Goal: Task Accomplishment & Management: Complete application form

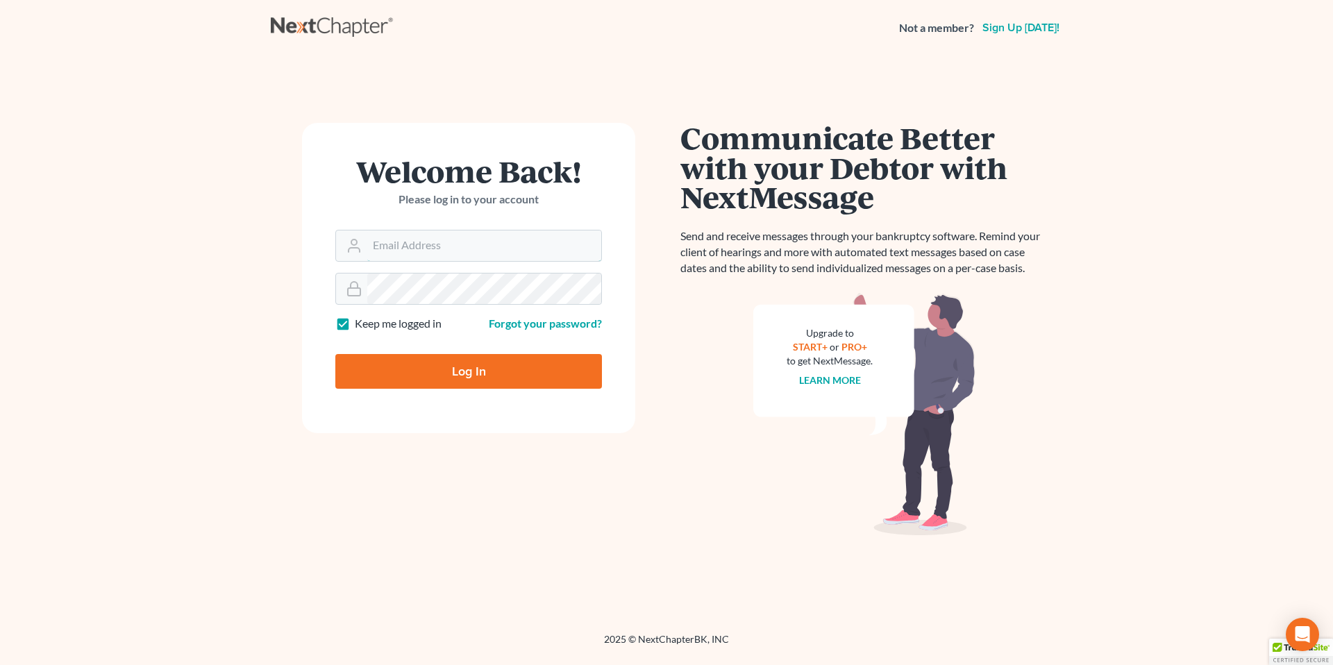
type input "[EMAIL_ADDRESS][PERSON_NAME][DOMAIN_NAME]"
click at [448, 368] on input "Log In" at bounding box center [468, 371] width 267 height 35
type input "Thinking..."
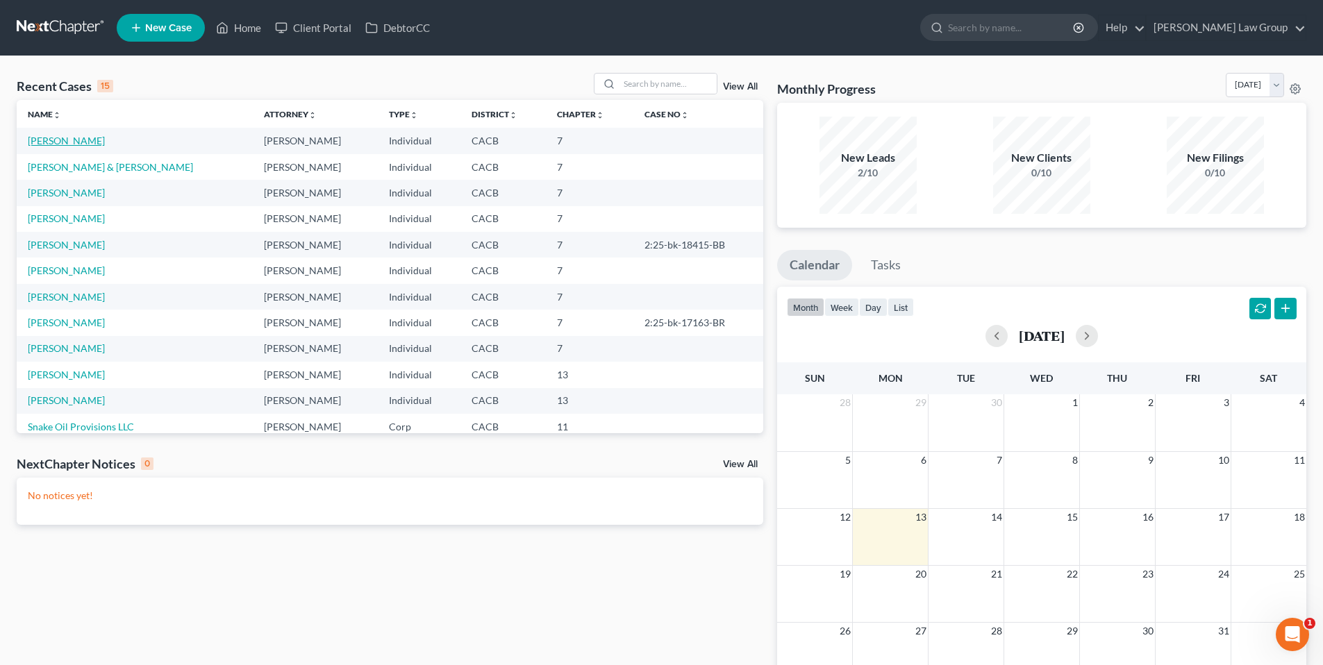
click at [78, 138] on link "[PERSON_NAME]" at bounding box center [66, 141] width 77 height 12
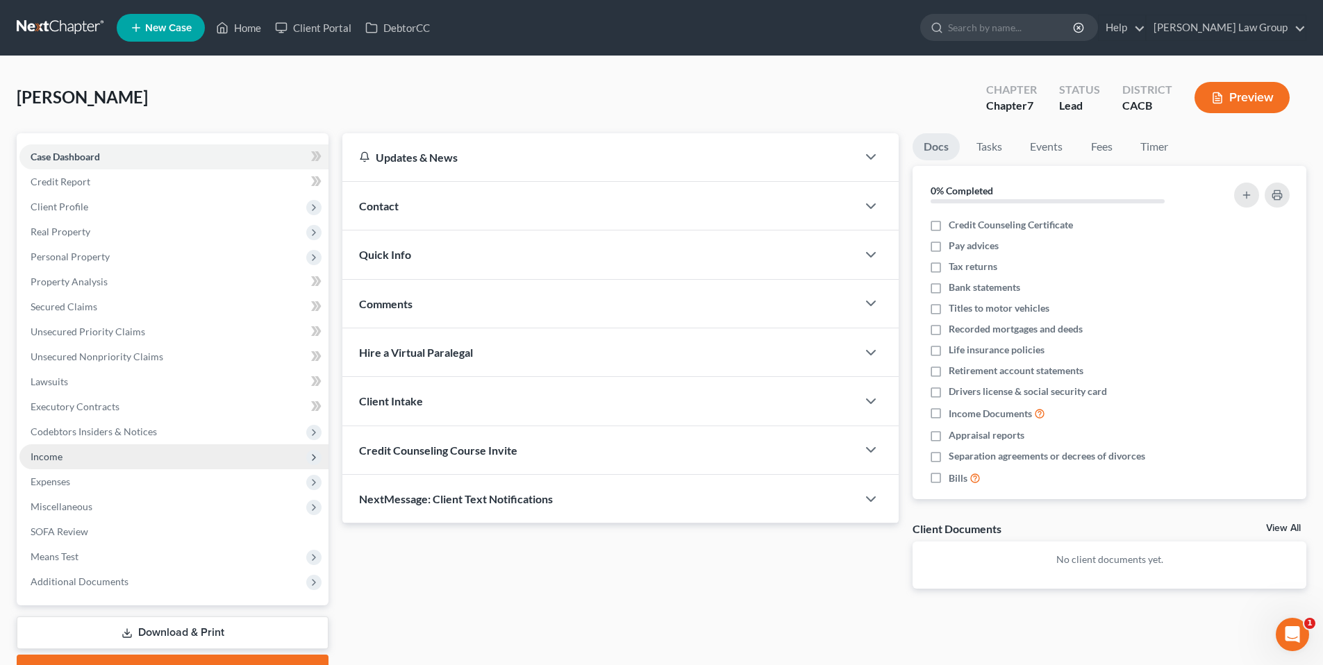
click at [44, 453] on span "Income" at bounding box center [47, 457] width 32 height 12
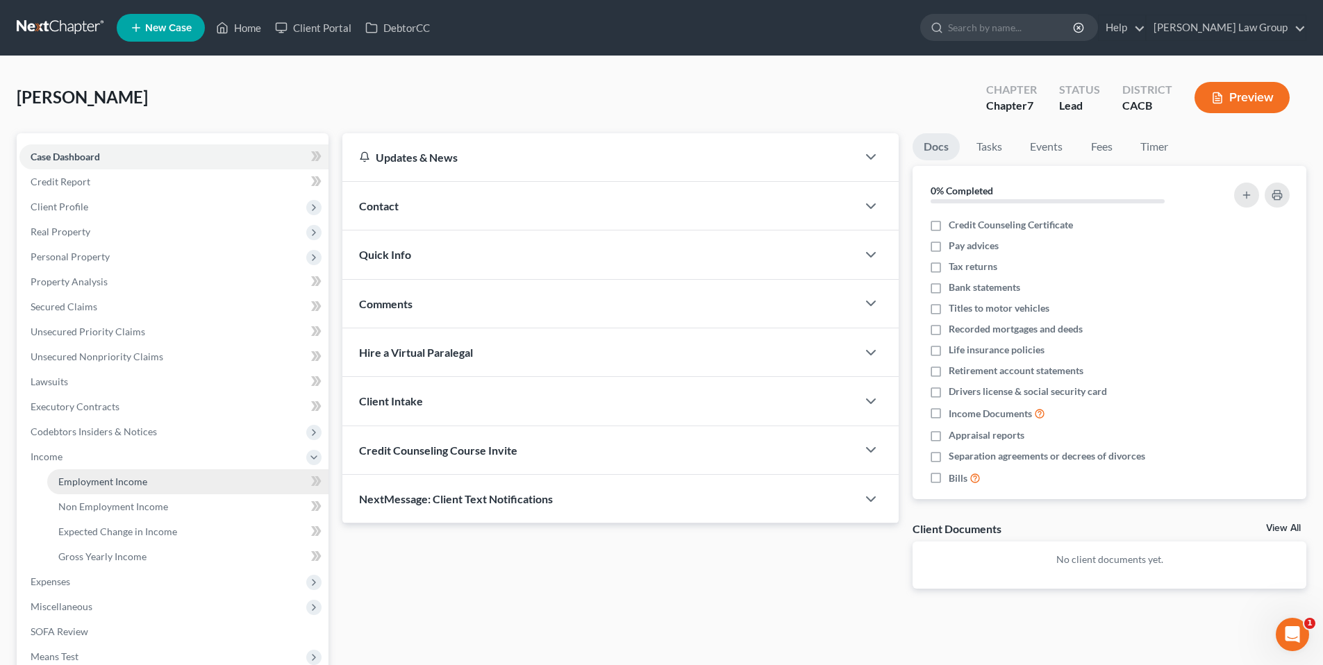
click at [126, 481] on span "Employment Income" at bounding box center [102, 482] width 89 height 12
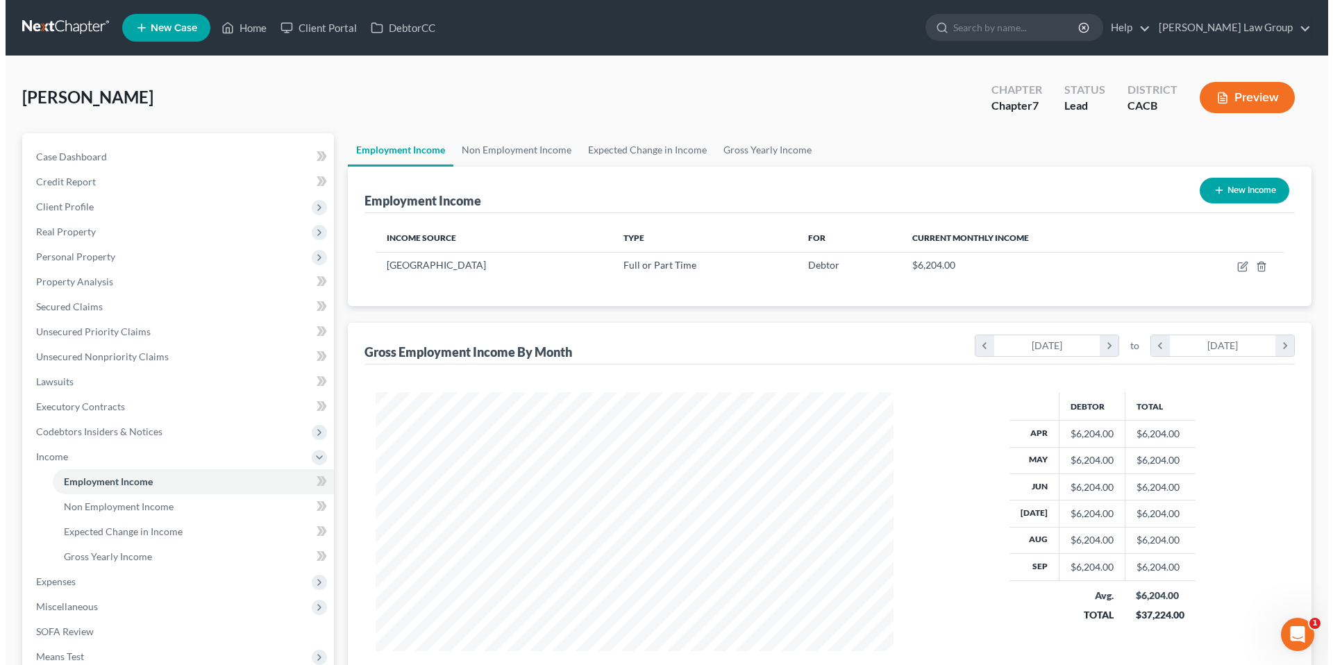
scroll to position [259, 546]
click at [1219, 190] on button "New Income" at bounding box center [1239, 191] width 90 height 26
select select "0"
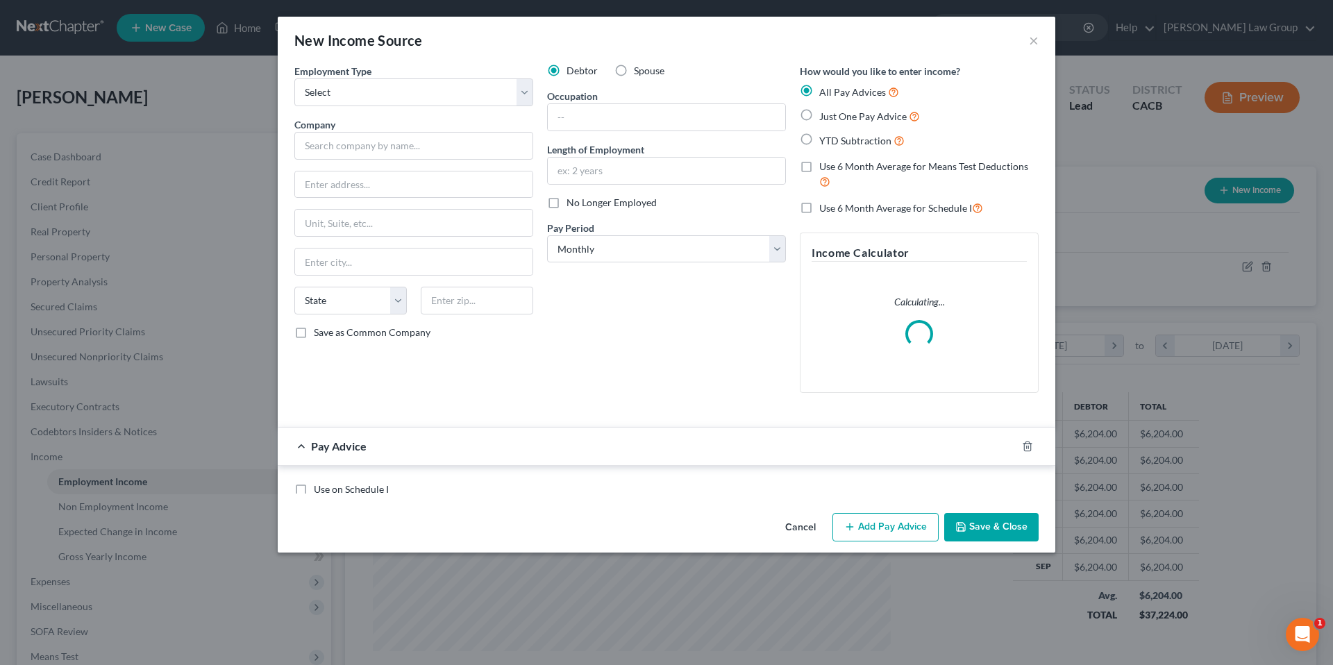
scroll to position [261, 550]
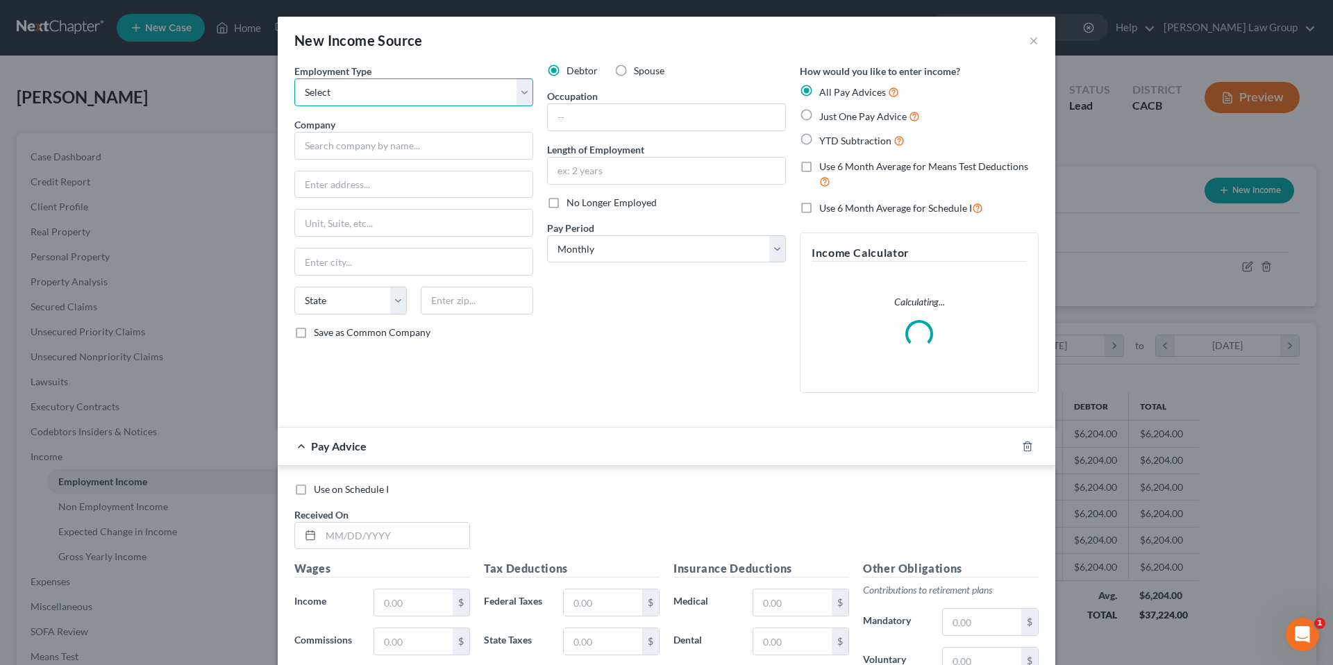
click at [517, 100] on select "Select Full or [DEMOGRAPHIC_DATA] Employment Self Employment" at bounding box center [413, 92] width 239 height 28
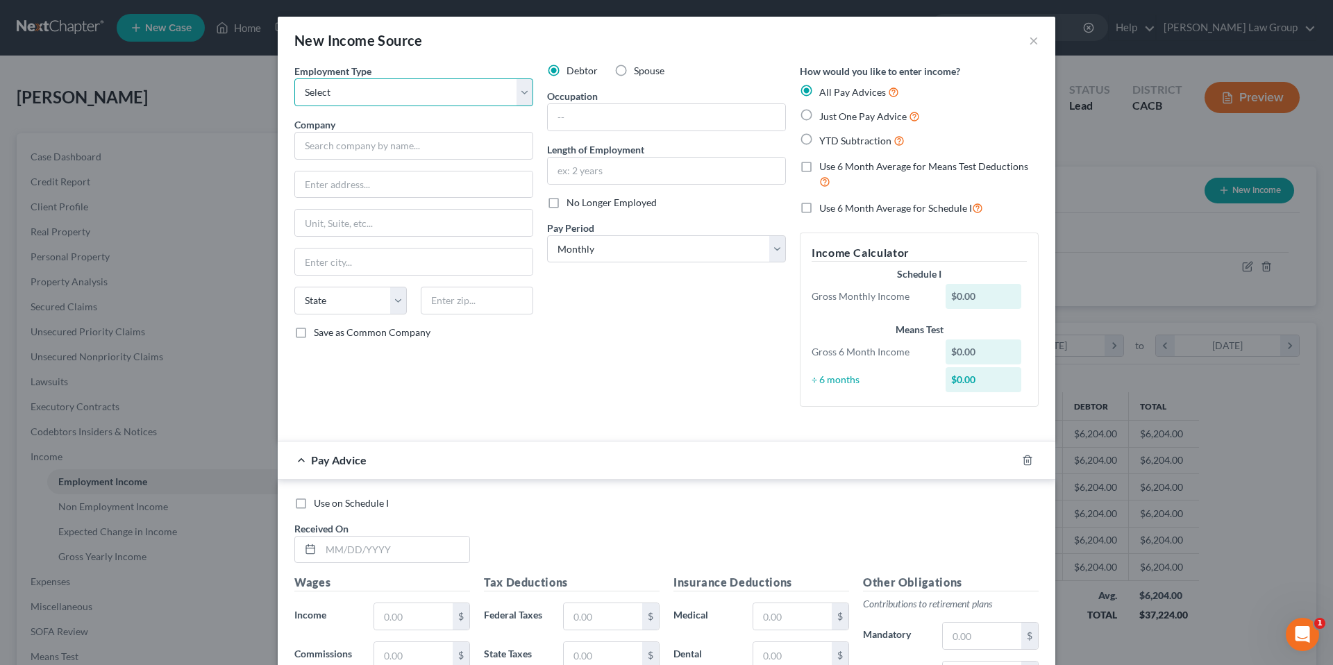
select select "0"
click at [294, 78] on select "Select Full or [DEMOGRAPHIC_DATA] Employment Self Employment" at bounding box center [413, 92] width 239 height 28
click at [364, 147] on input "text" at bounding box center [413, 146] width 239 height 28
click at [356, 192] on input "text" at bounding box center [413, 185] width 237 height 26
click at [326, 151] on input "[PERSON_NAME]" at bounding box center [413, 146] width 239 height 28
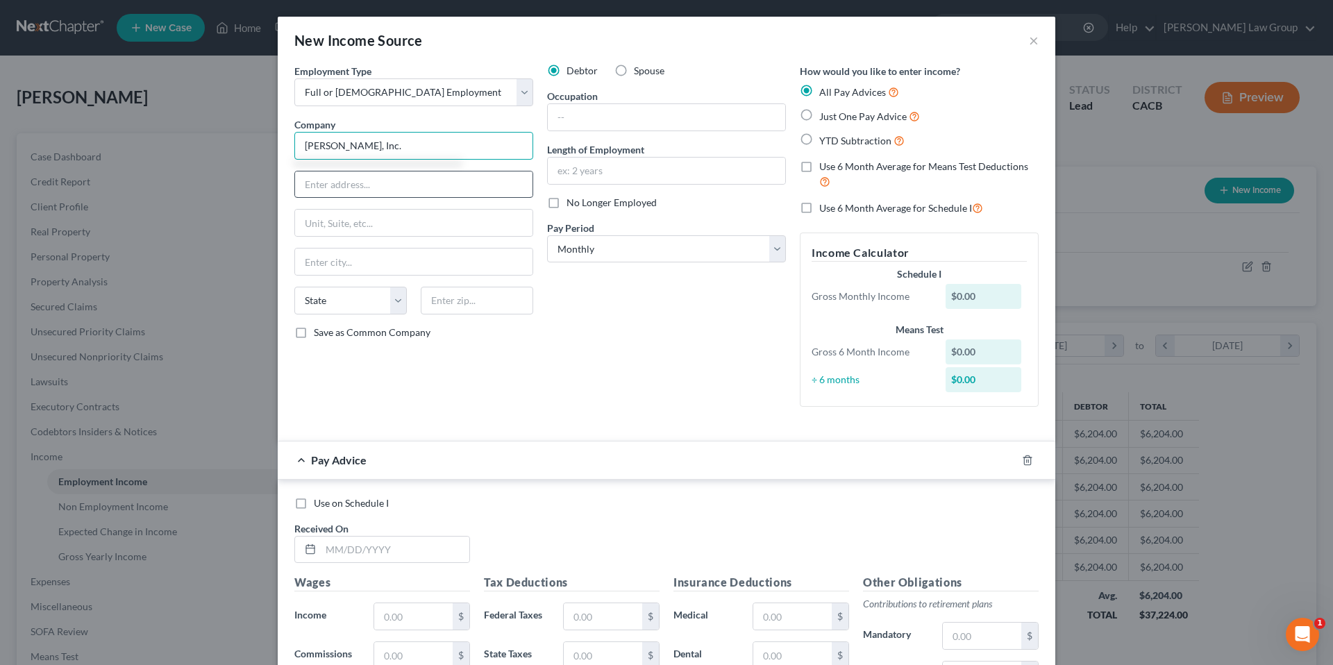
type input "[PERSON_NAME], Inc."
click at [468, 181] on input "text" at bounding box center [413, 185] width 237 height 26
type input "N56 W [STREET_ADDRESS]"
click at [459, 303] on input "text" at bounding box center [477, 301] width 112 height 28
type input "53051"
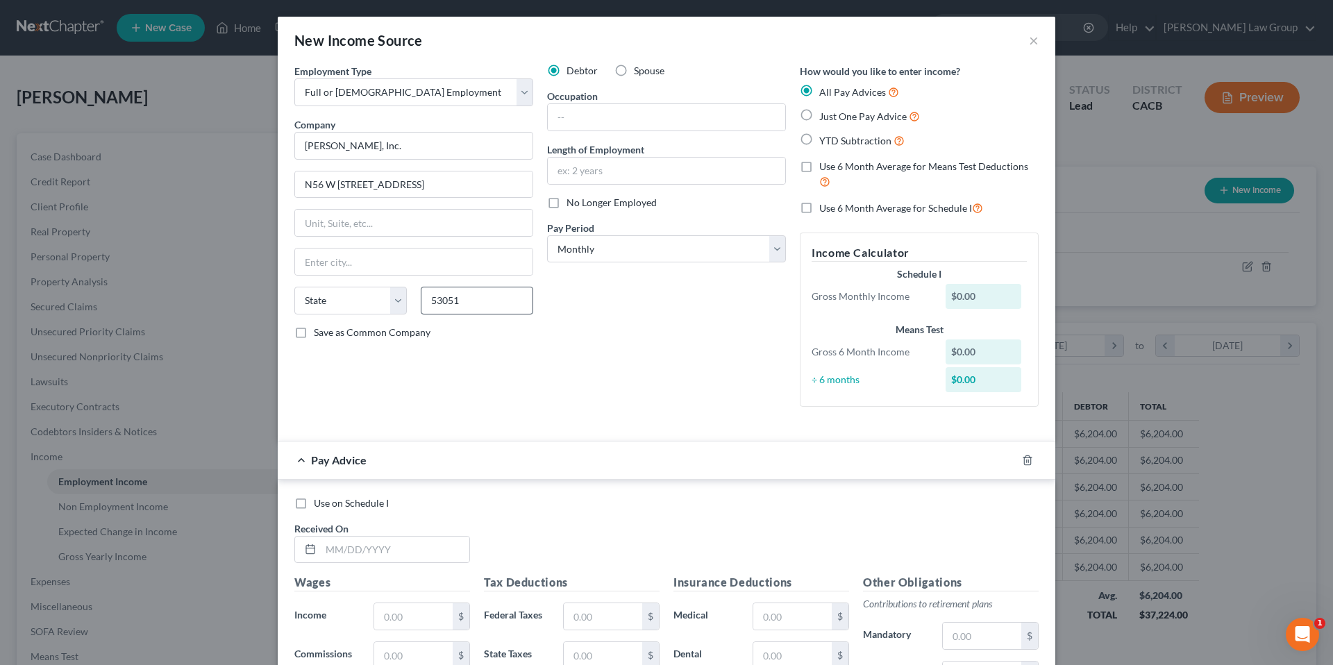
type input "[GEOGRAPHIC_DATA]"
select select "52"
click at [591, 119] on input "text" at bounding box center [666, 117] width 237 height 26
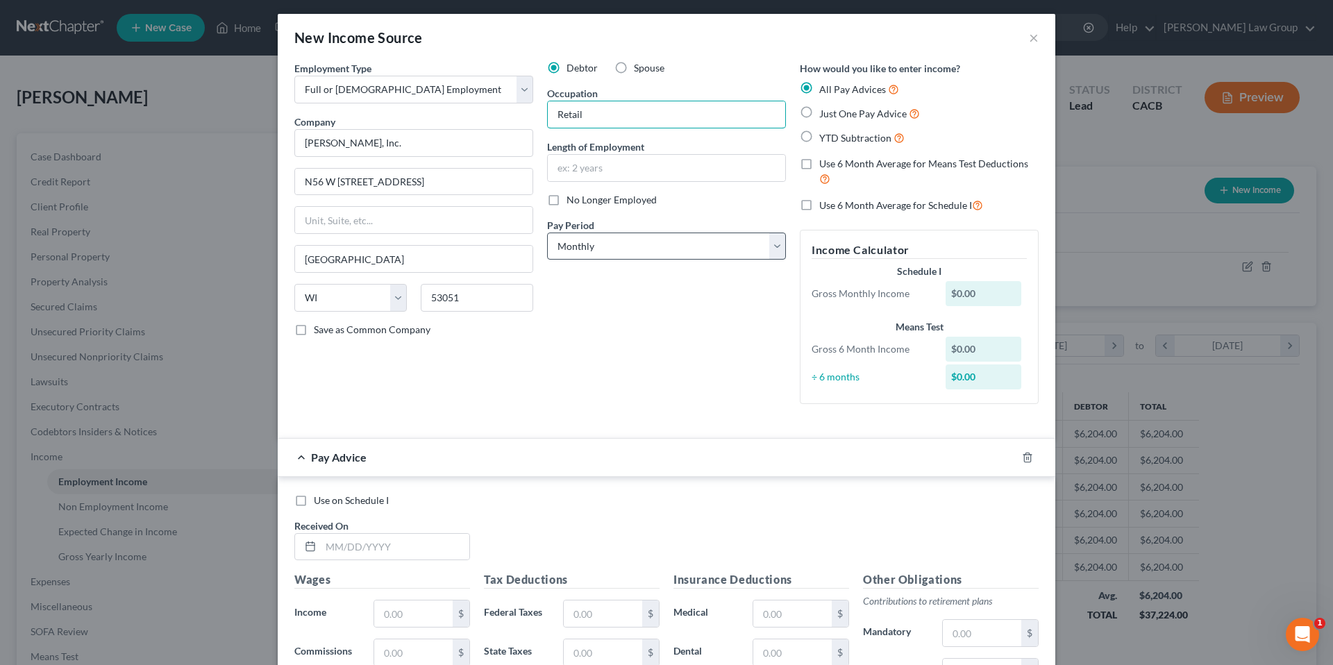
type input "Retail"
click at [773, 247] on select "Select Monthly Twice Monthly Every Other Week Weekly" at bounding box center [666, 247] width 239 height 28
select select "3"
click at [547, 233] on select "Select Monthly Twice Monthly Every Other Week Weekly" at bounding box center [666, 247] width 239 height 28
click at [819, 112] on label "Just One Pay Advice" at bounding box center [869, 114] width 101 height 16
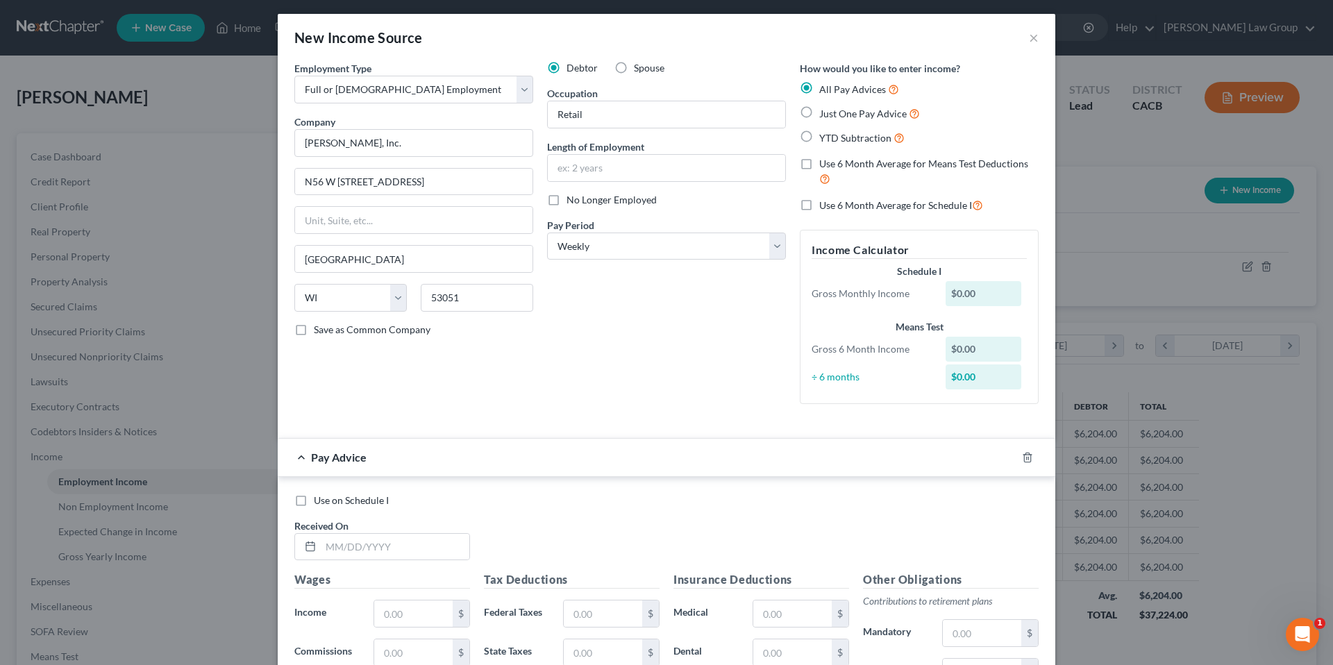
click at [825, 112] on input "Just One Pay Advice" at bounding box center [829, 110] width 9 height 9
radio input "true"
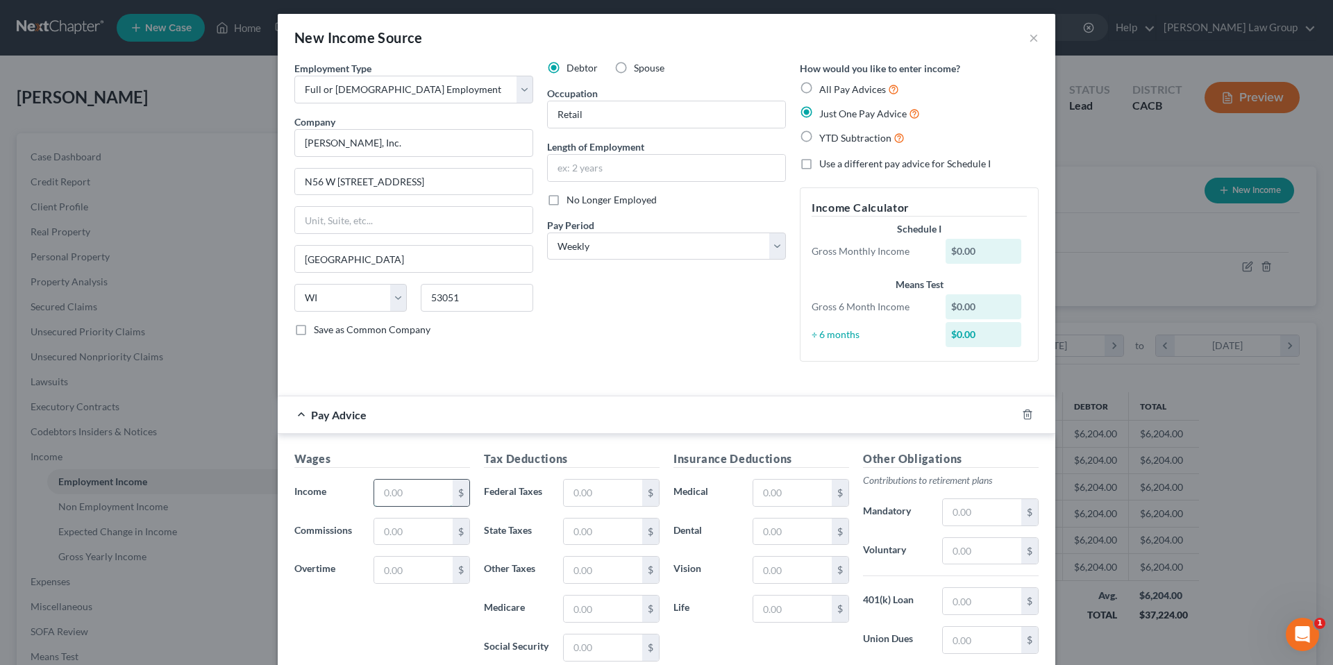
click at [398, 497] on input "text" at bounding box center [413, 493] width 78 height 26
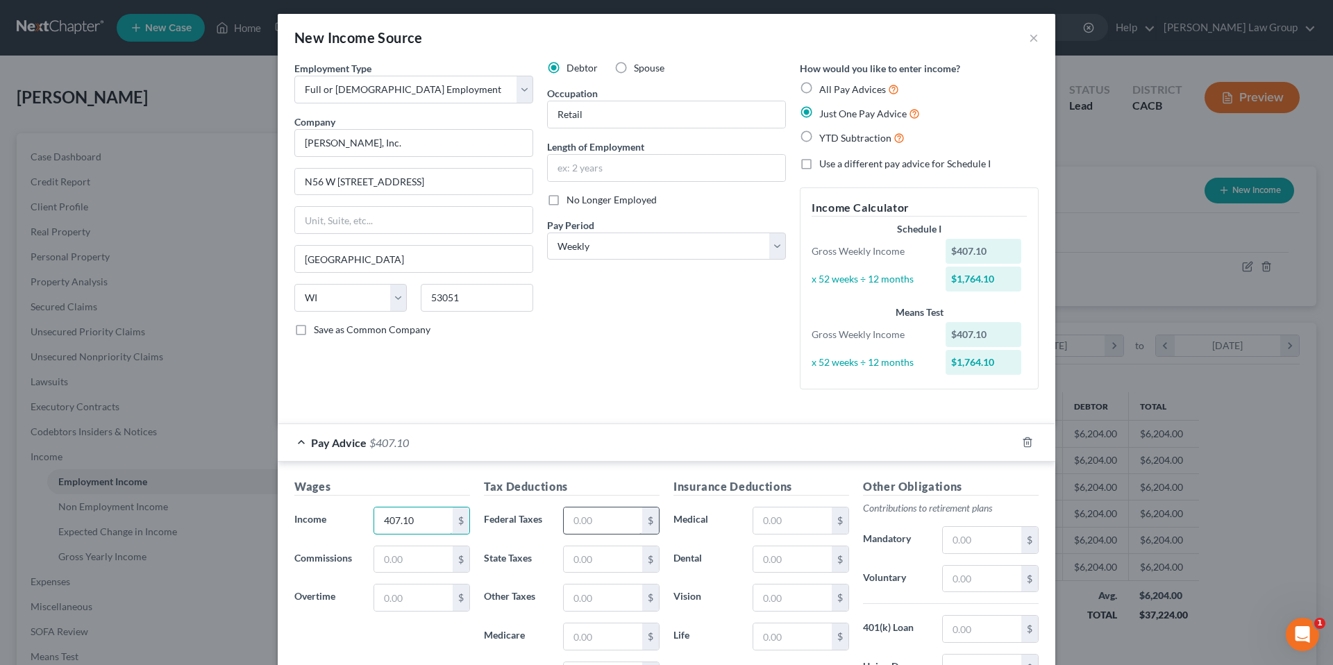
type input "407.10"
click at [611, 521] on input "text" at bounding box center [603, 521] width 78 height 26
type input "1"
type input "11.86"
click at [590, 563] on input "text" at bounding box center [603, 559] width 78 height 26
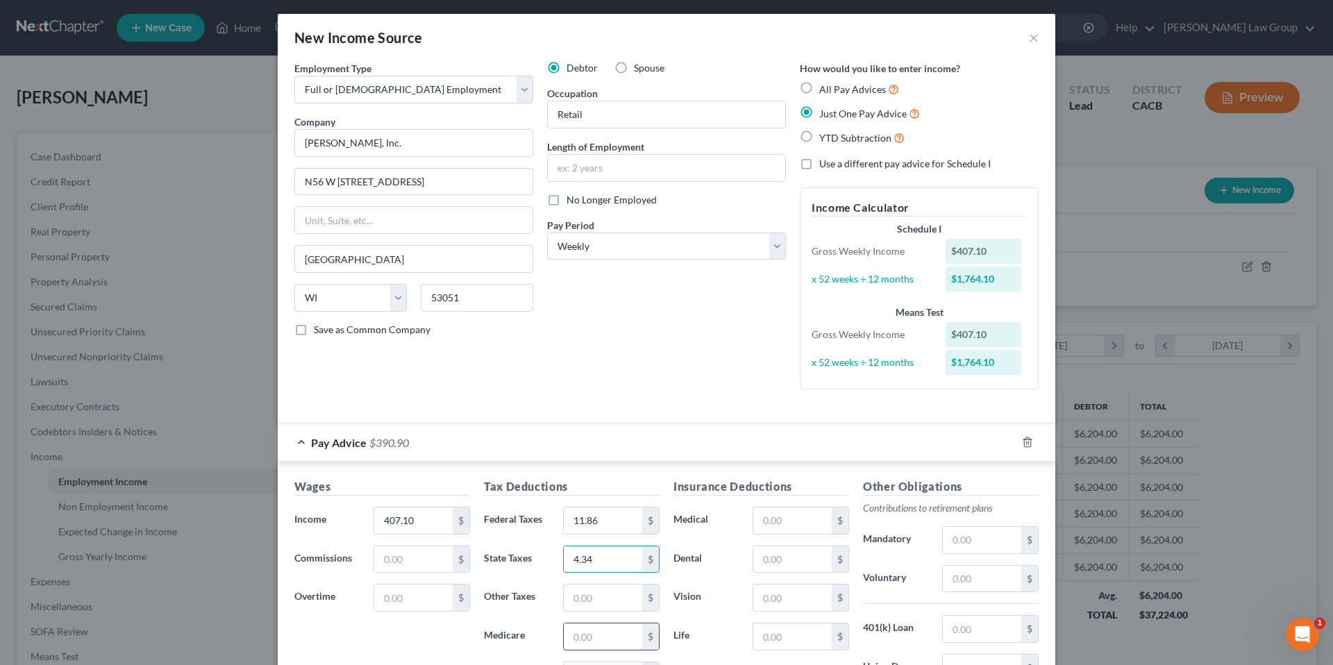
type input "4.34"
click at [599, 637] on input "text" at bounding box center [603, 637] width 78 height 26
type input "5.90"
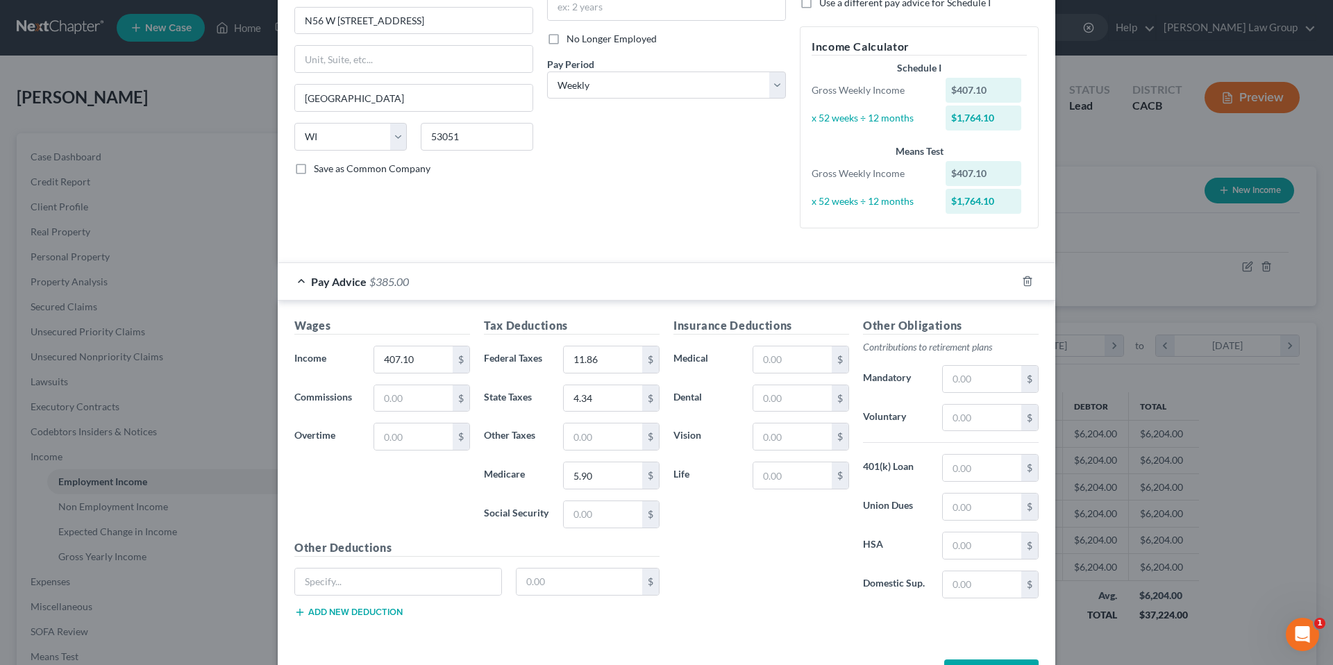
scroll to position [163, 0]
click at [588, 515] on input "text" at bounding box center [603, 515] width 78 height 26
type input "25.24"
click at [367, 580] on input "text" at bounding box center [398, 582] width 206 height 26
type input "CA SDI"
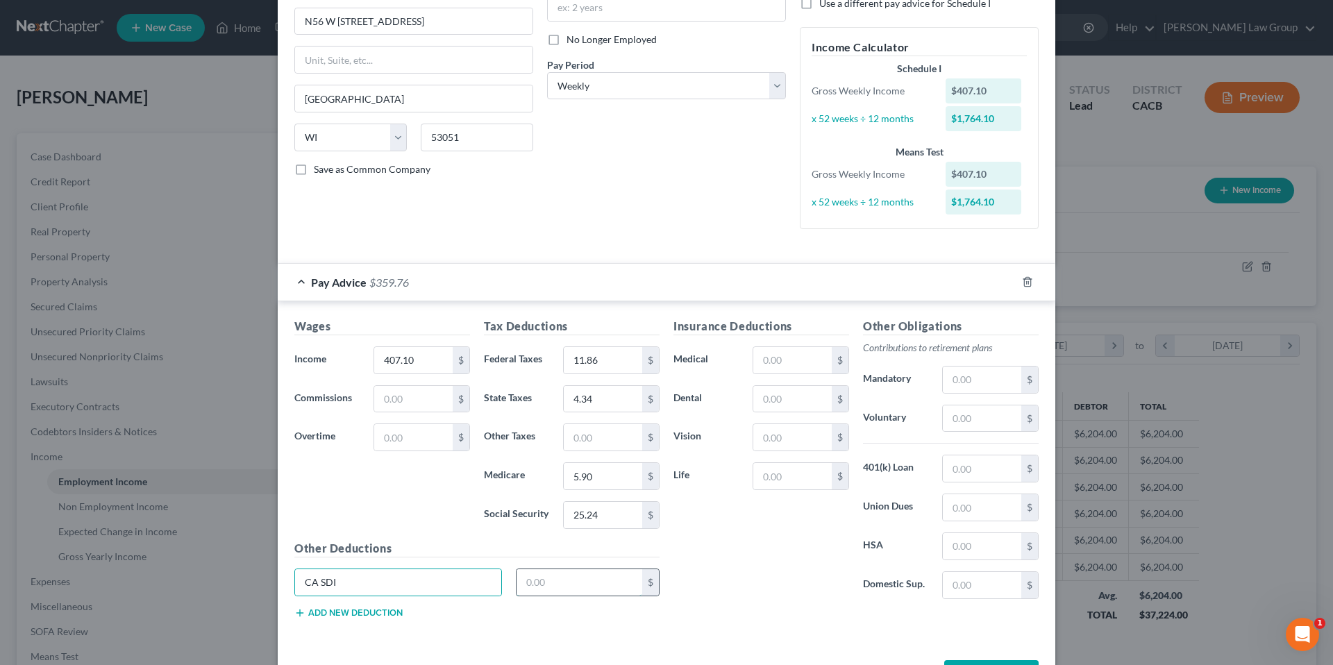
click at [594, 585] on input "text" at bounding box center [580, 582] width 126 height 26
type input "4.89"
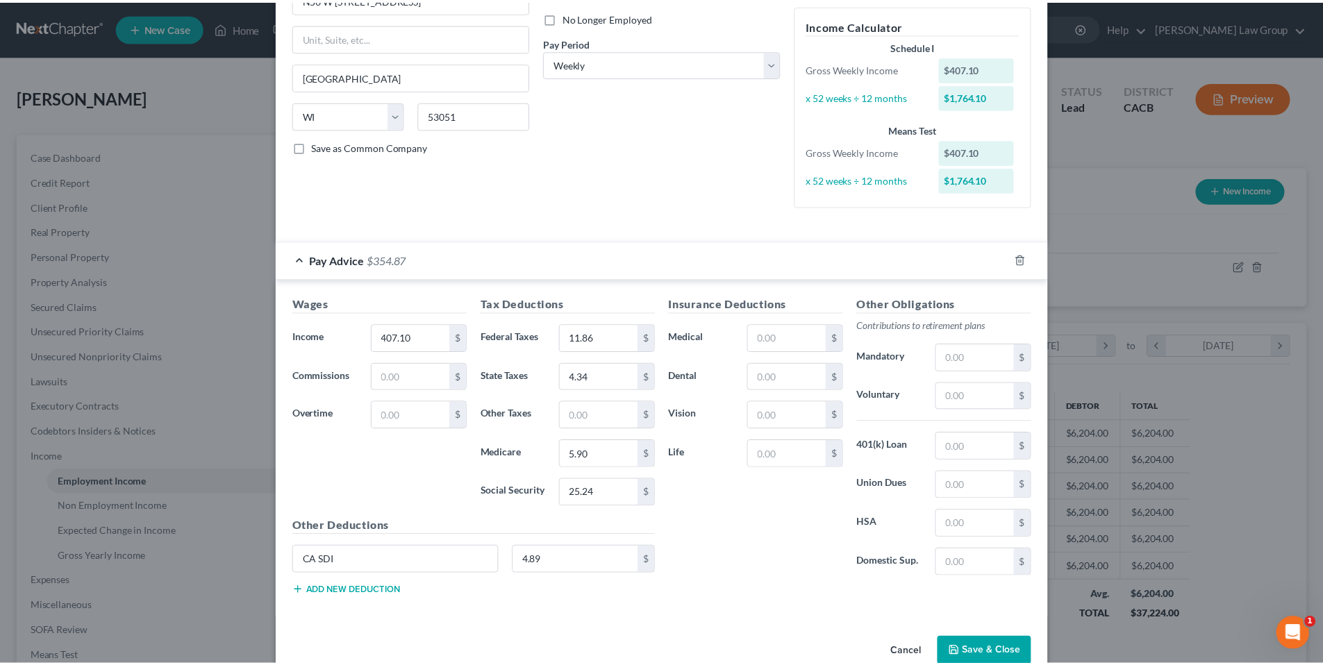
scroll to position [215, 0]
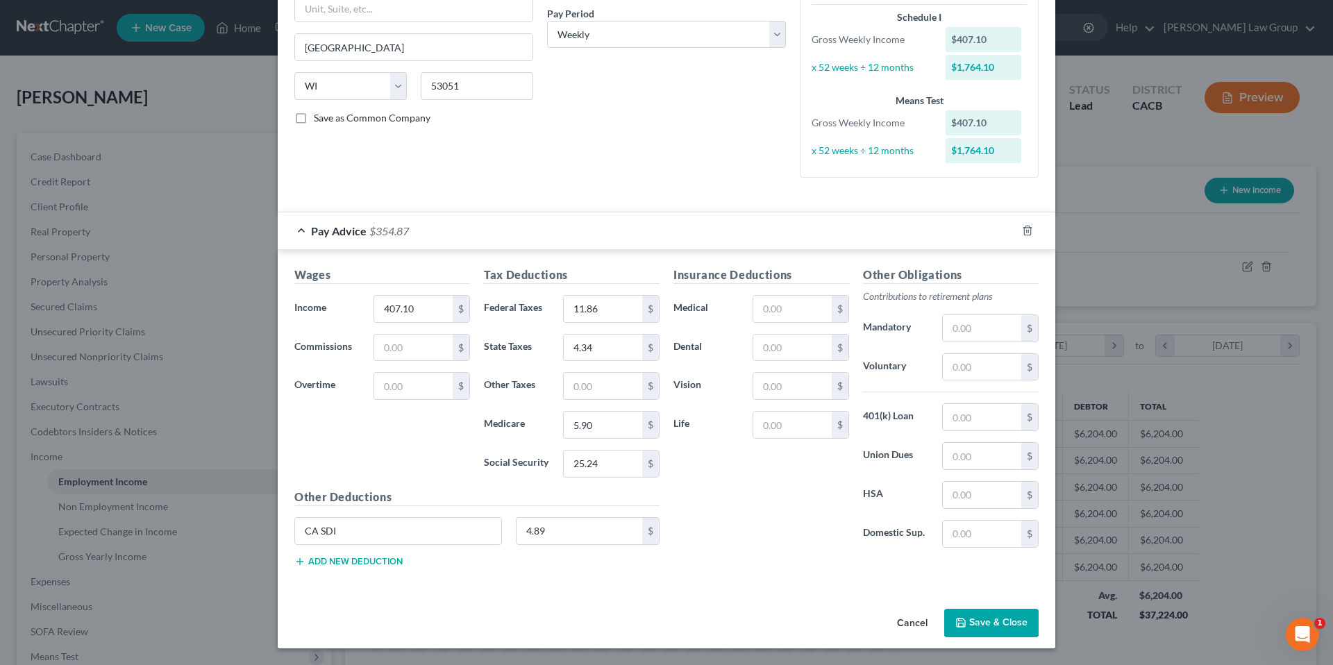
click at [979, 628] on button "Save & Close" at bounding box center [991, 623] width 94 height 29
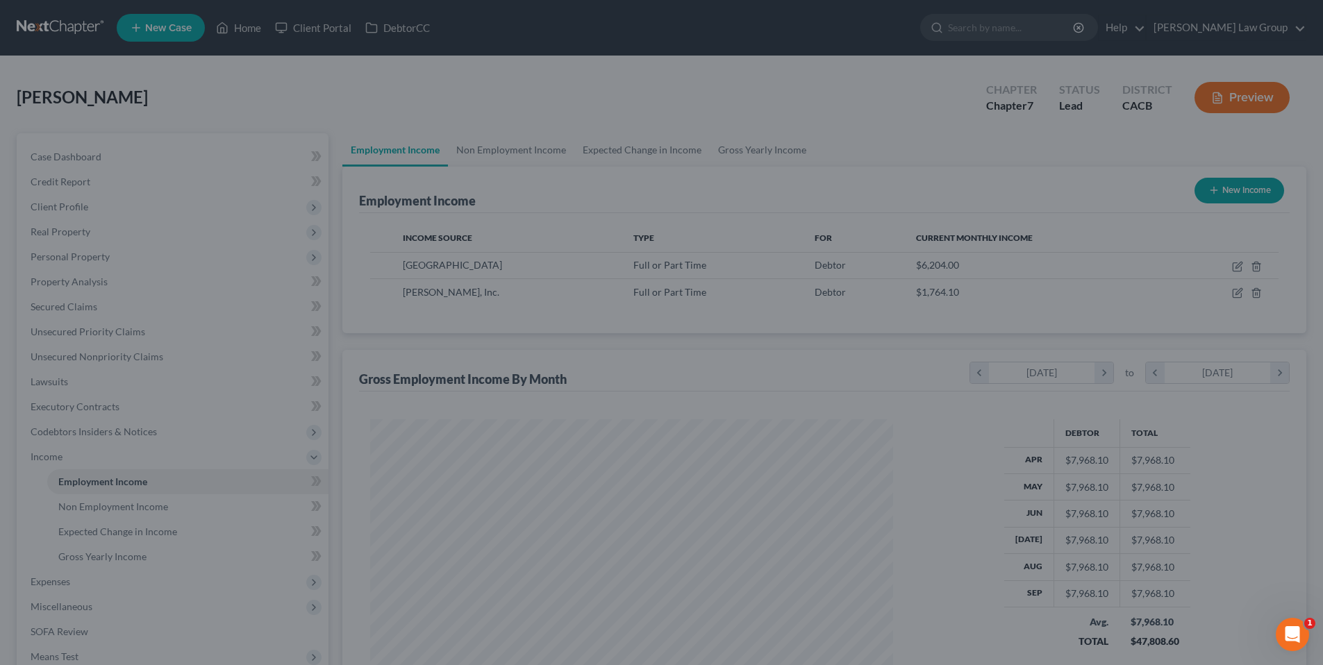
scroll to position [694108, 693821]
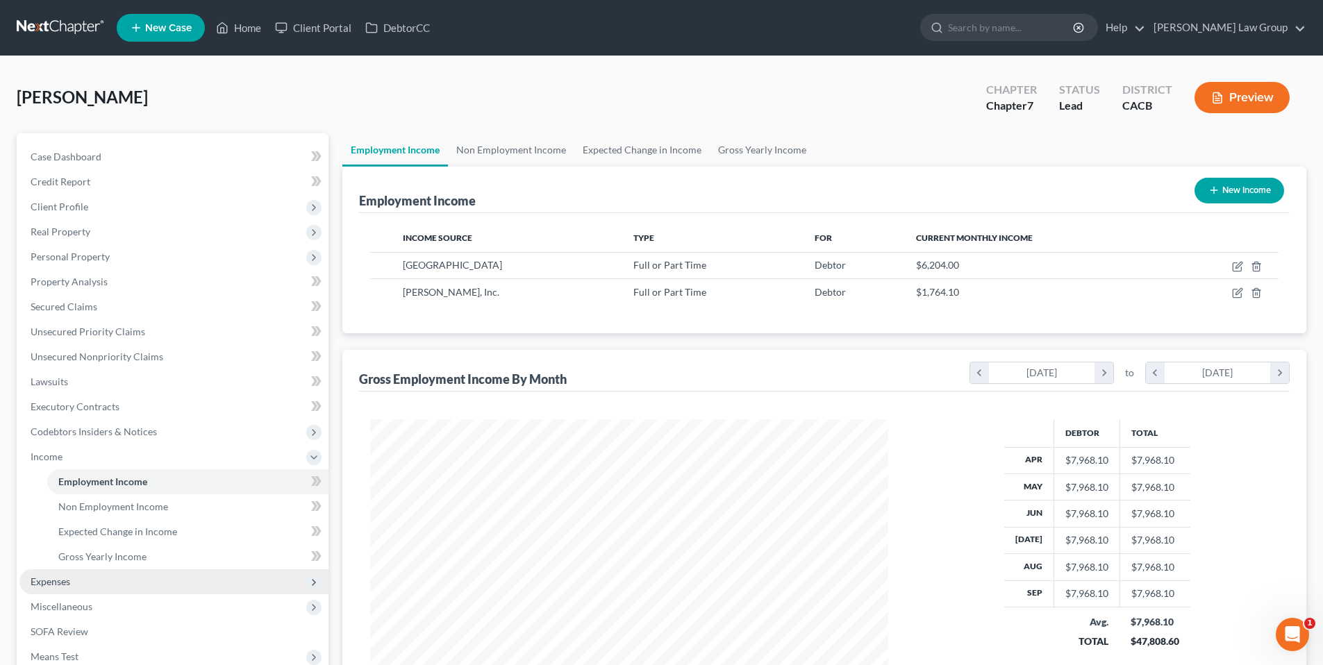
click at [67, 581] on span "Expenses" at bounding box center [51, 582] width 40 height 12
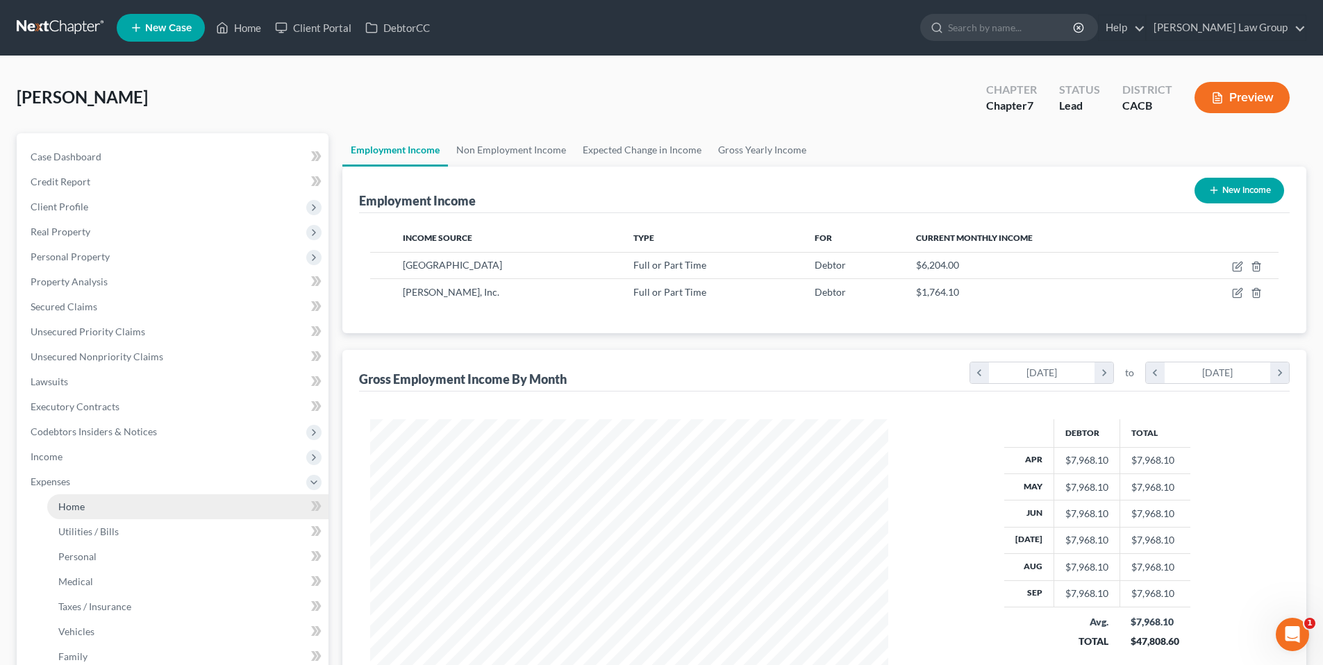
click at [66, 503] on span "Home" at bounding box center [71, 507] width 26 height 12
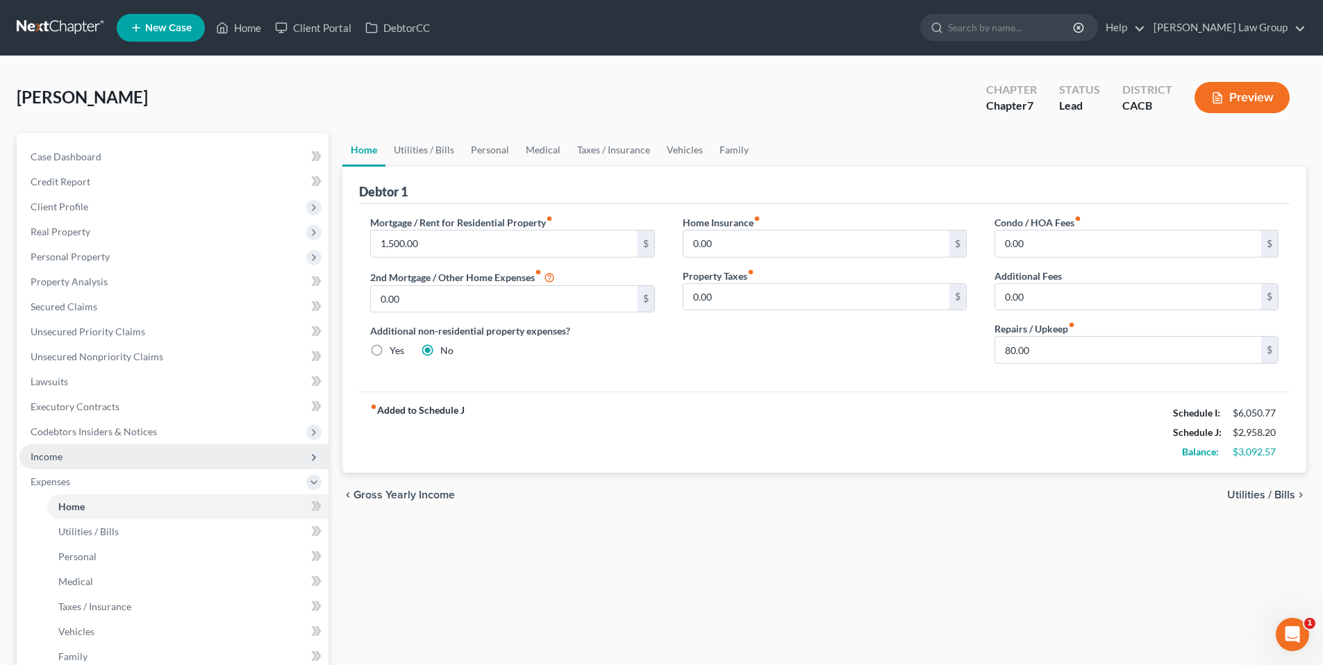
click at [61, 456] on span "Income" at bounding box center [47, 457] width 32 height 12
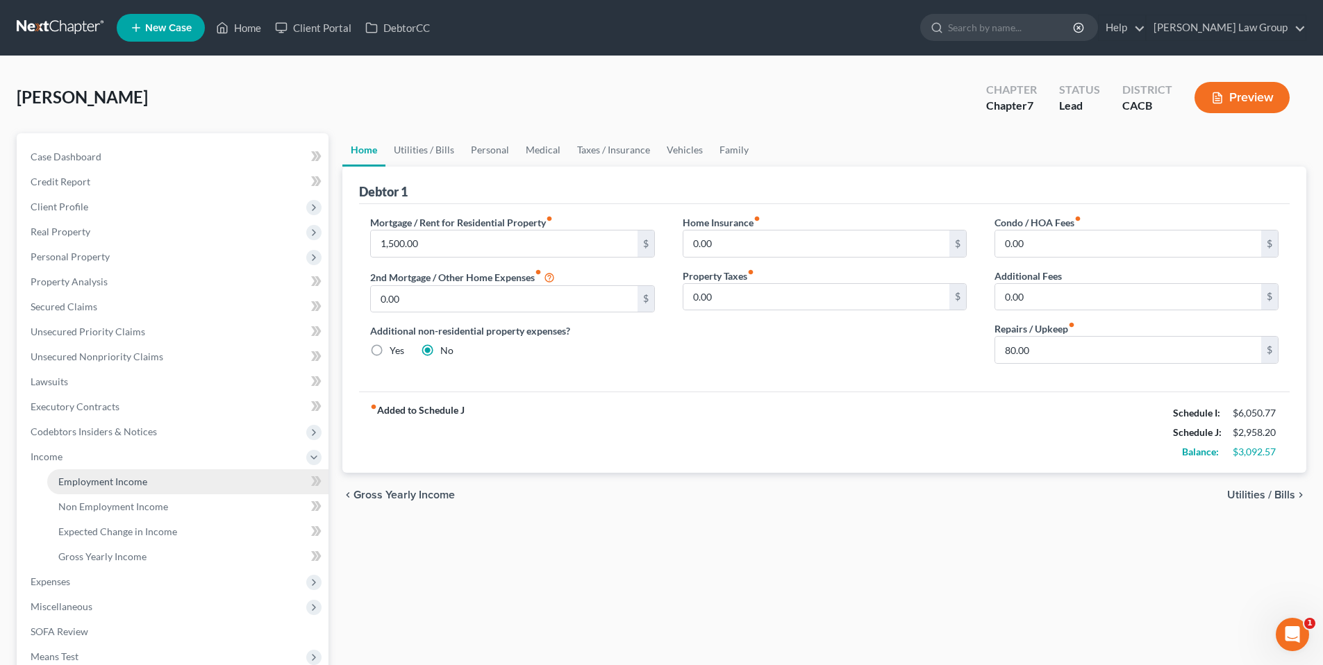
click at [127, 474] on link "Employment Income" at bounding box center [187, 481] width 281 height 25
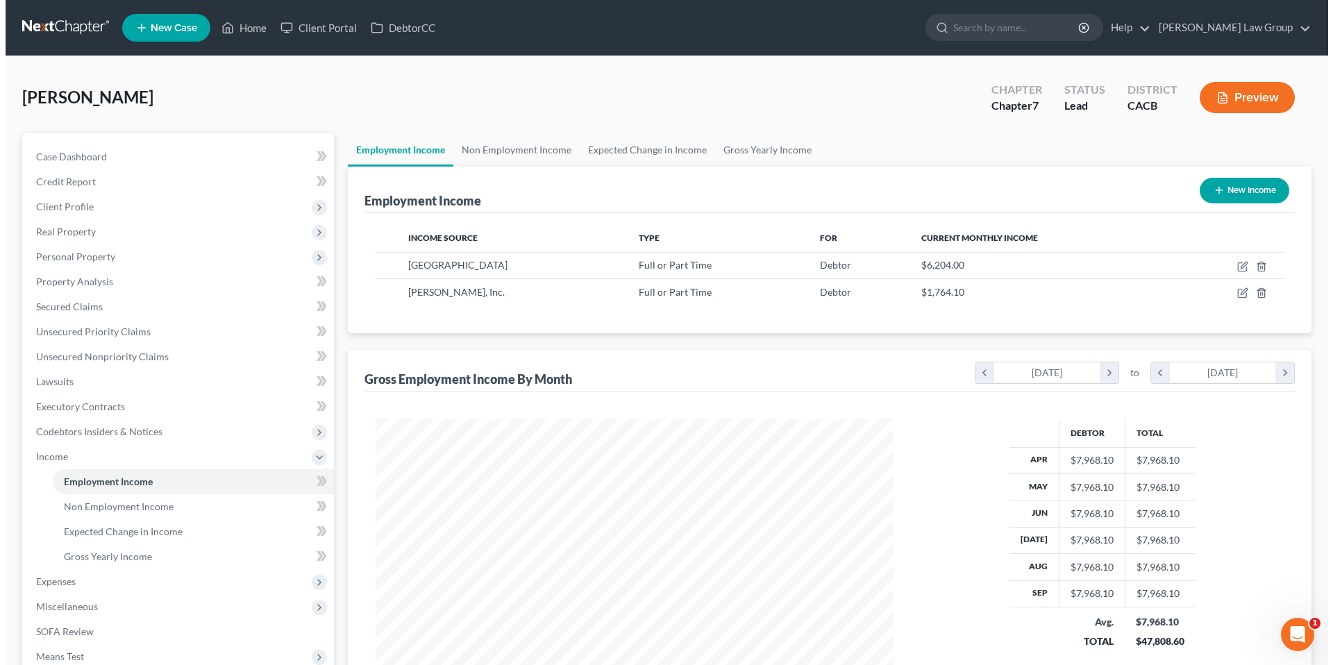
scroll to position [259, 546]
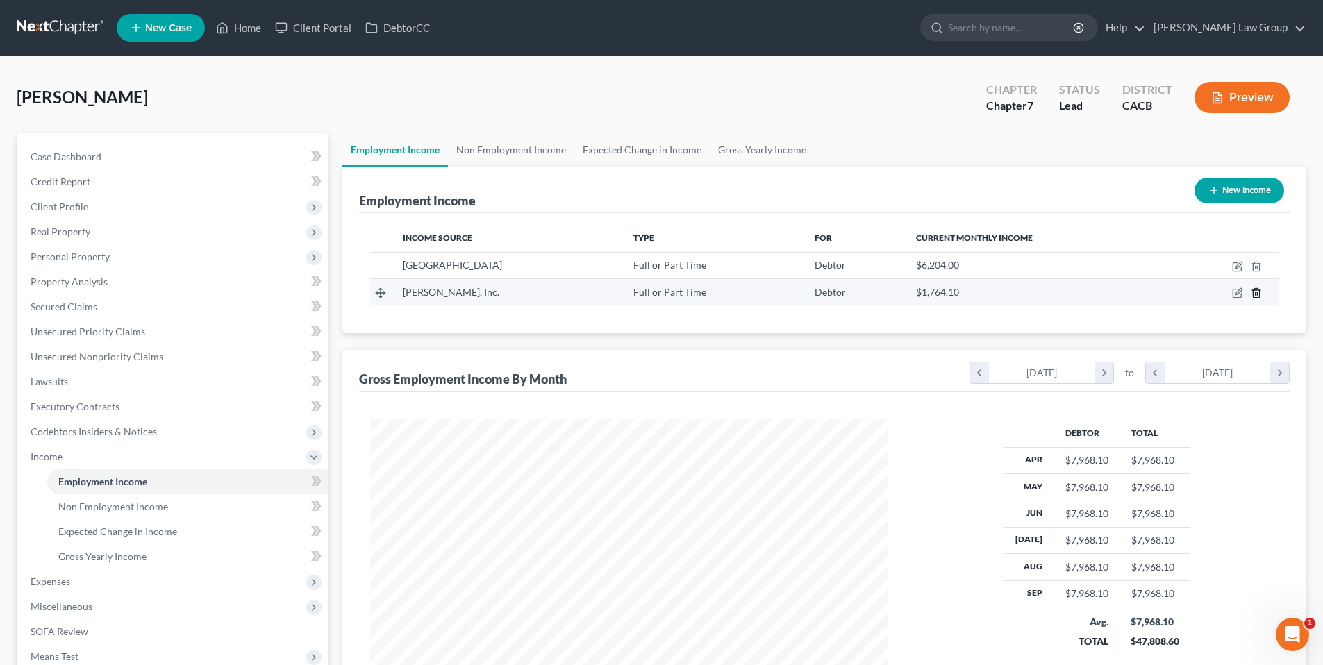
click at [1257, 290] on icon "button" at bounding box center [1256, 293] width 6 height 9
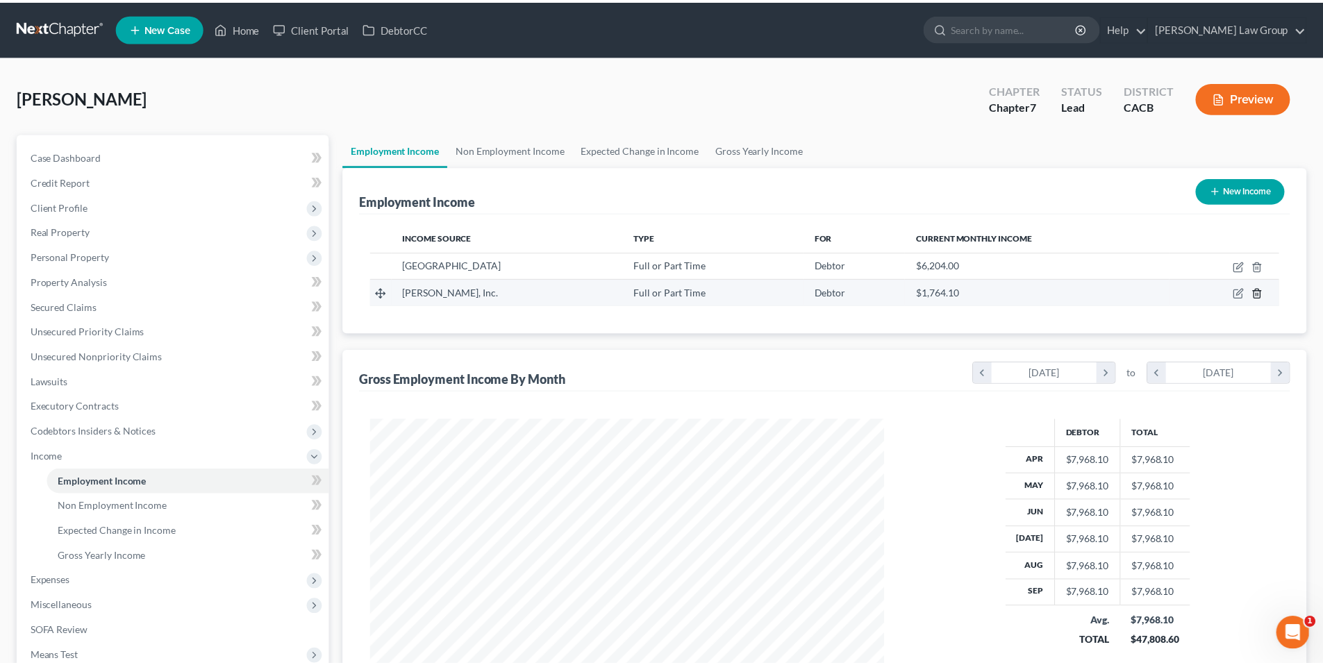
scroll to position [261, 550]
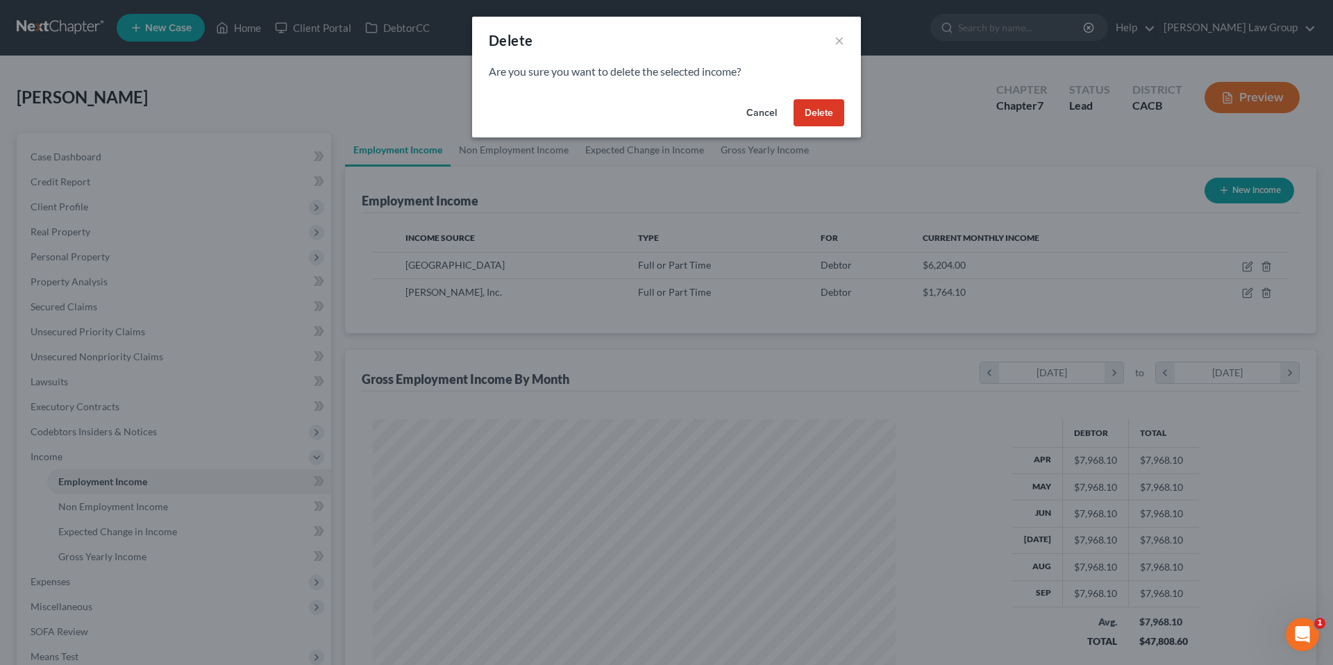
click at [827, 109] on button "Delete" at bounding box center [819, 113] width 51 height 28
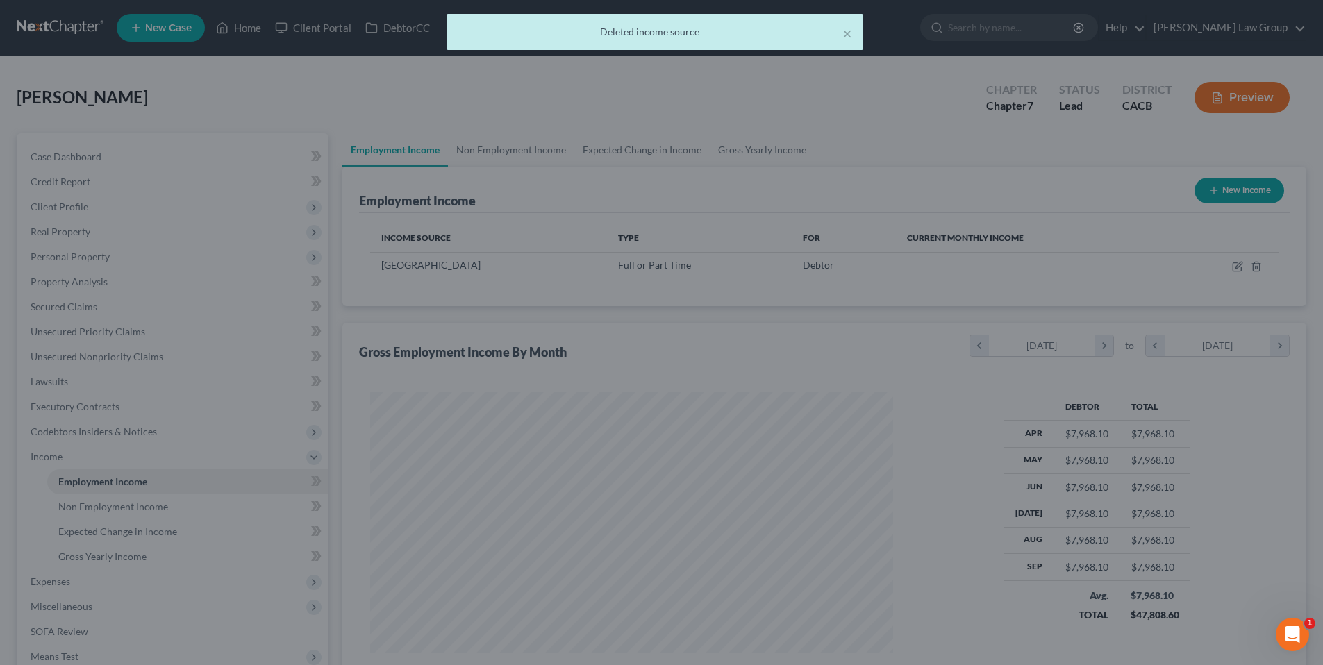
scroll to position [694108, 693821]
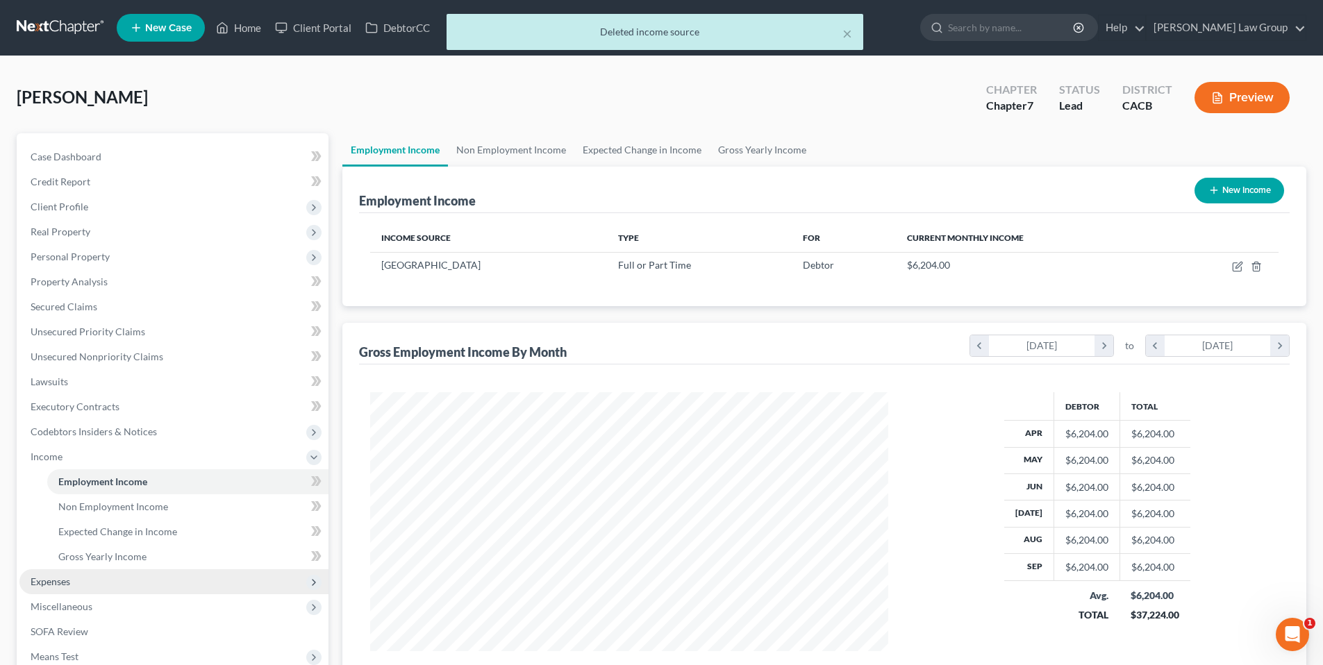
click at [65, 580] on span "Expenses" at bounding box center [51, 582] width 40 height 12
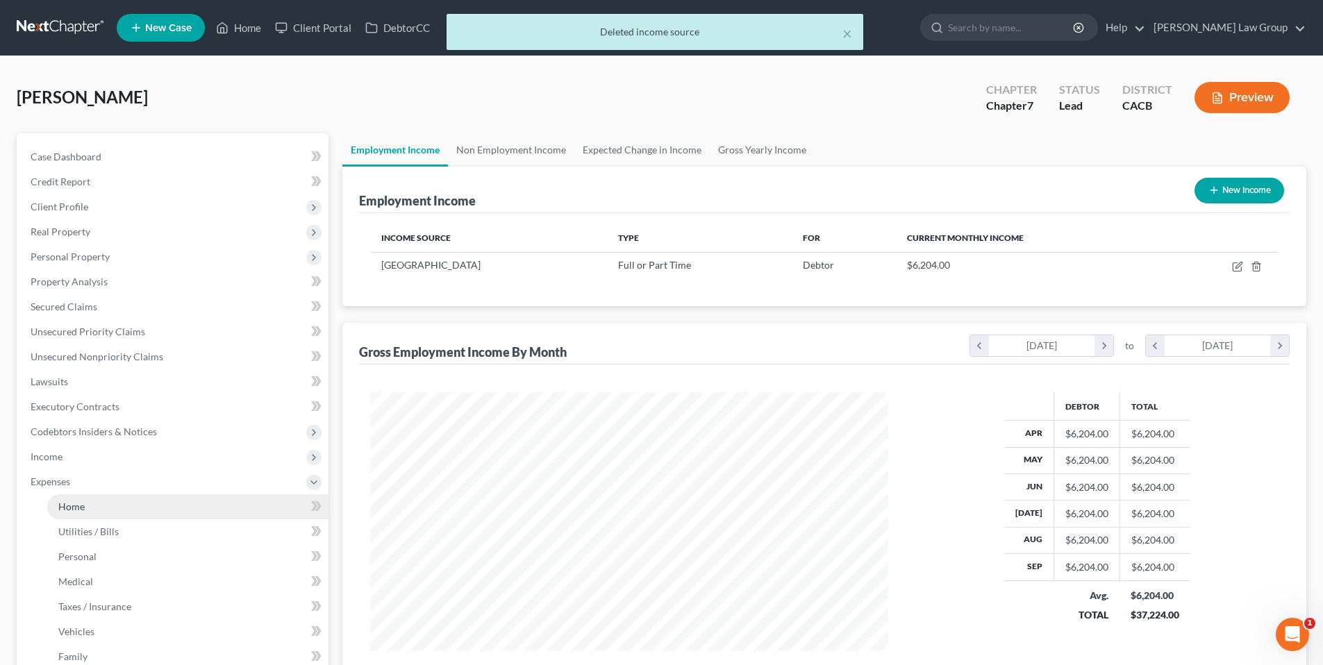
click at [92, 503] on link "Home" at bounding box center [187, 506] width 281 height 25
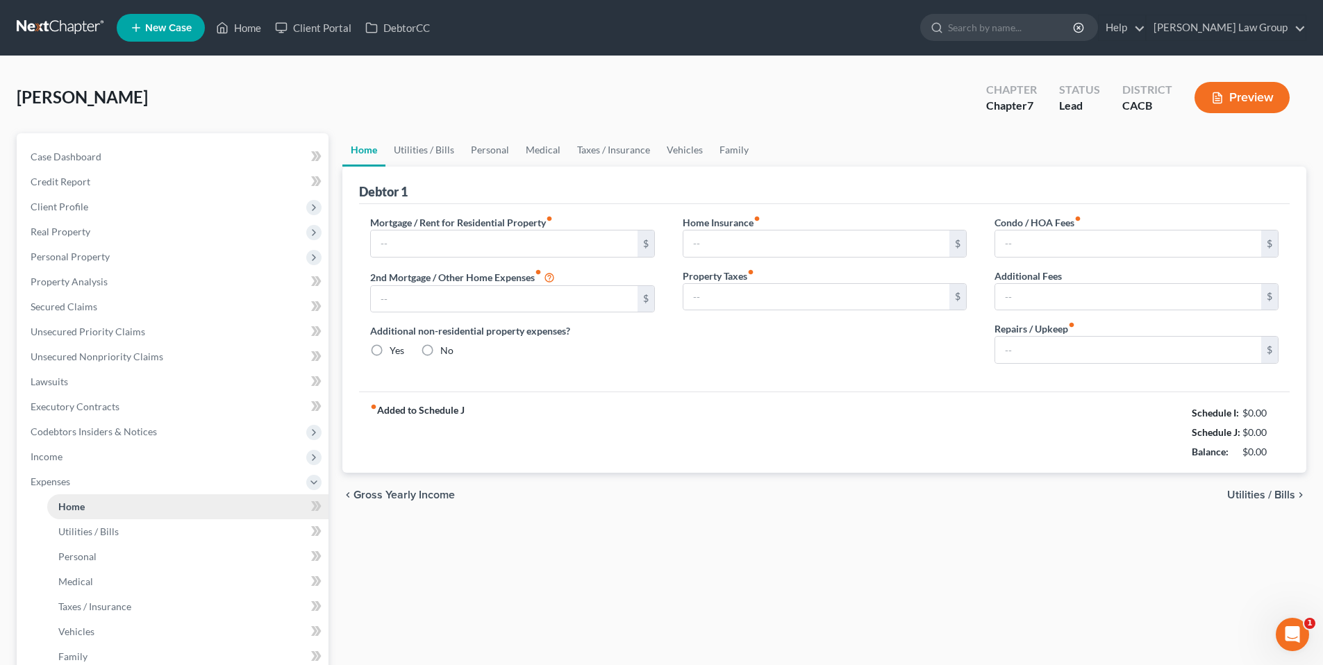
type input "1,500.00"
type input "0.00"
radio input "true"
type input "0.00"
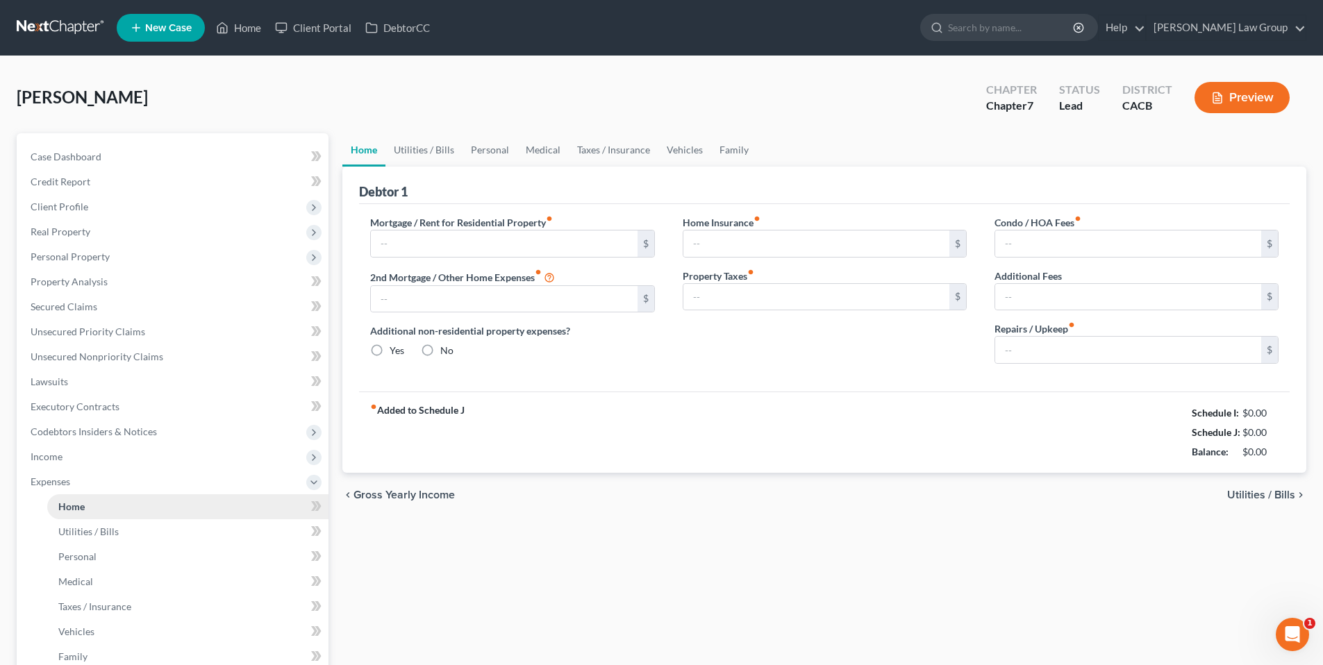
type input "0.00"
type input "80.00"
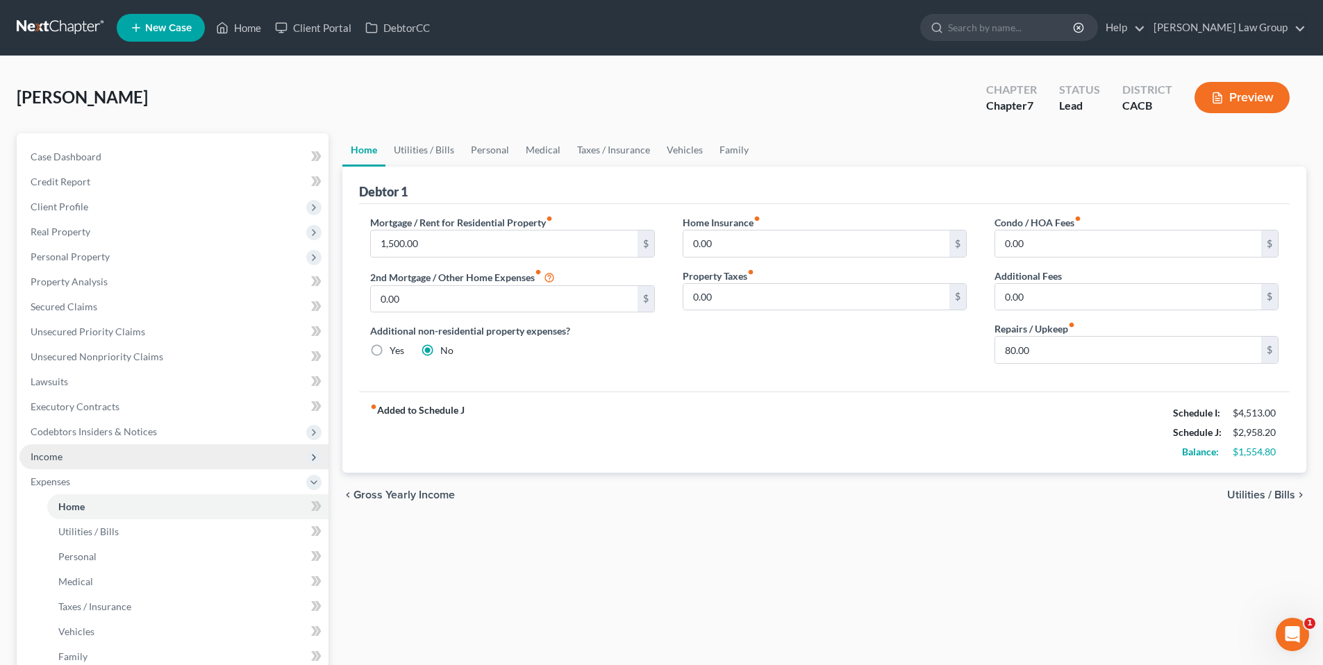
click at [88, 460] on span "Income" at bounding box center [173, 456] width 309 height 25
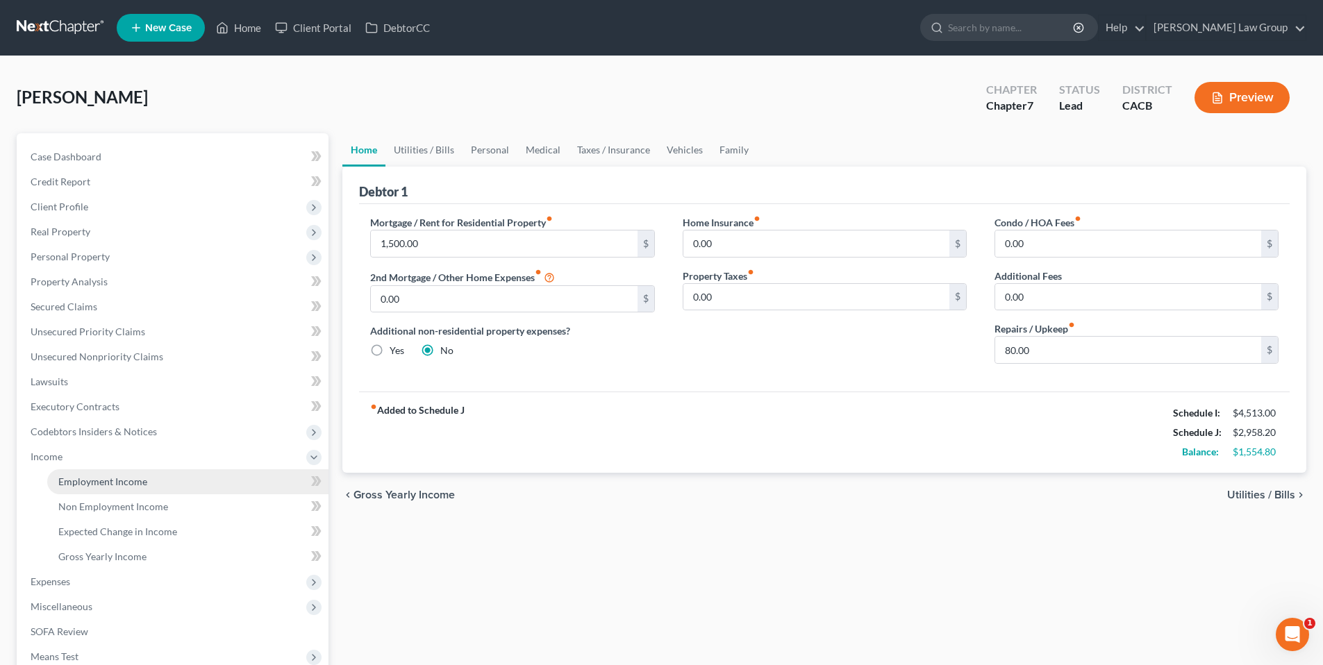
click at [95, 481] on span "Employment Income" at bounding box center [102, 482] width 89 height 12
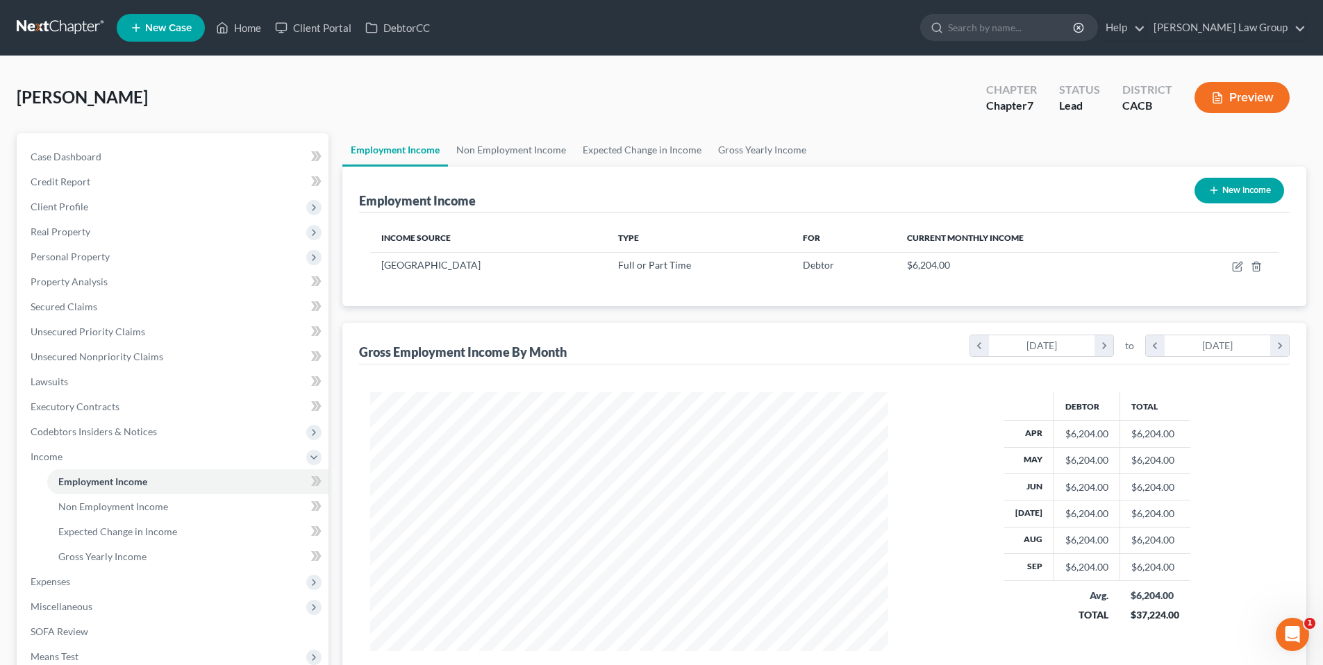
scroll to position [259, 546]
click at [92, 504] on span "Non Employment Income" at bounding box center [113, 507] width 110 height 12
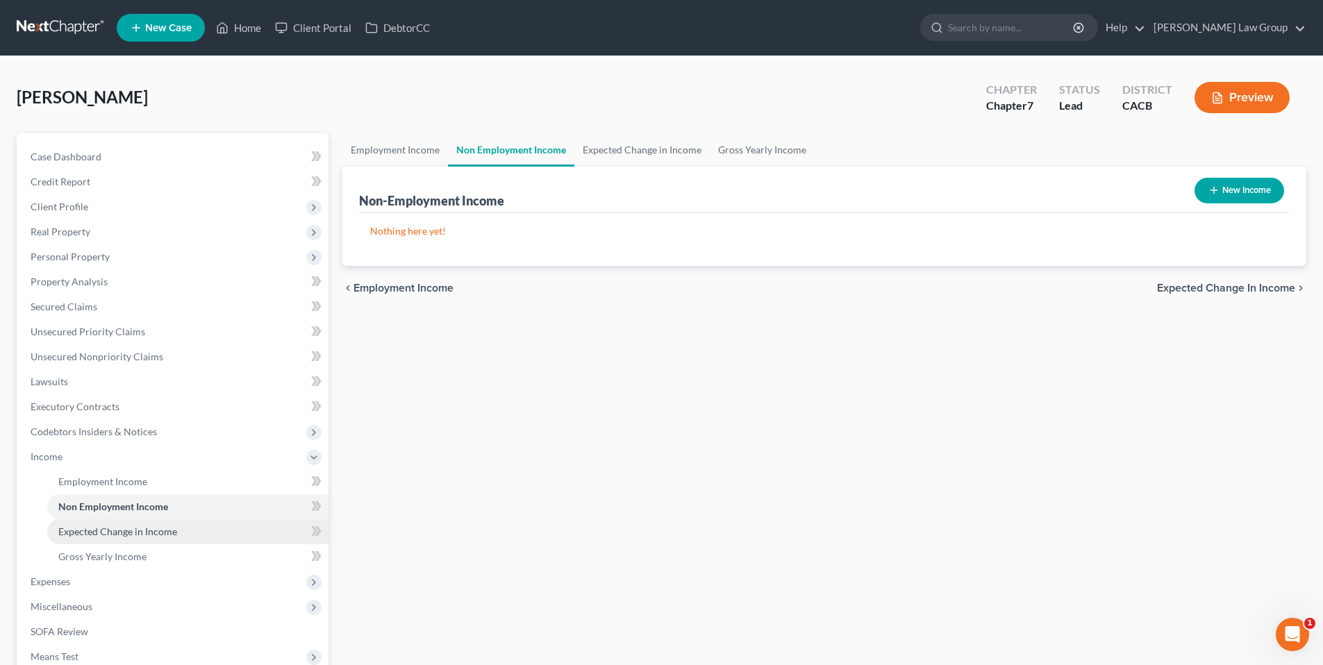
click at [131, 529] on span "Expected Change in Income" at bounding box center [117, 532] width 119 height 12
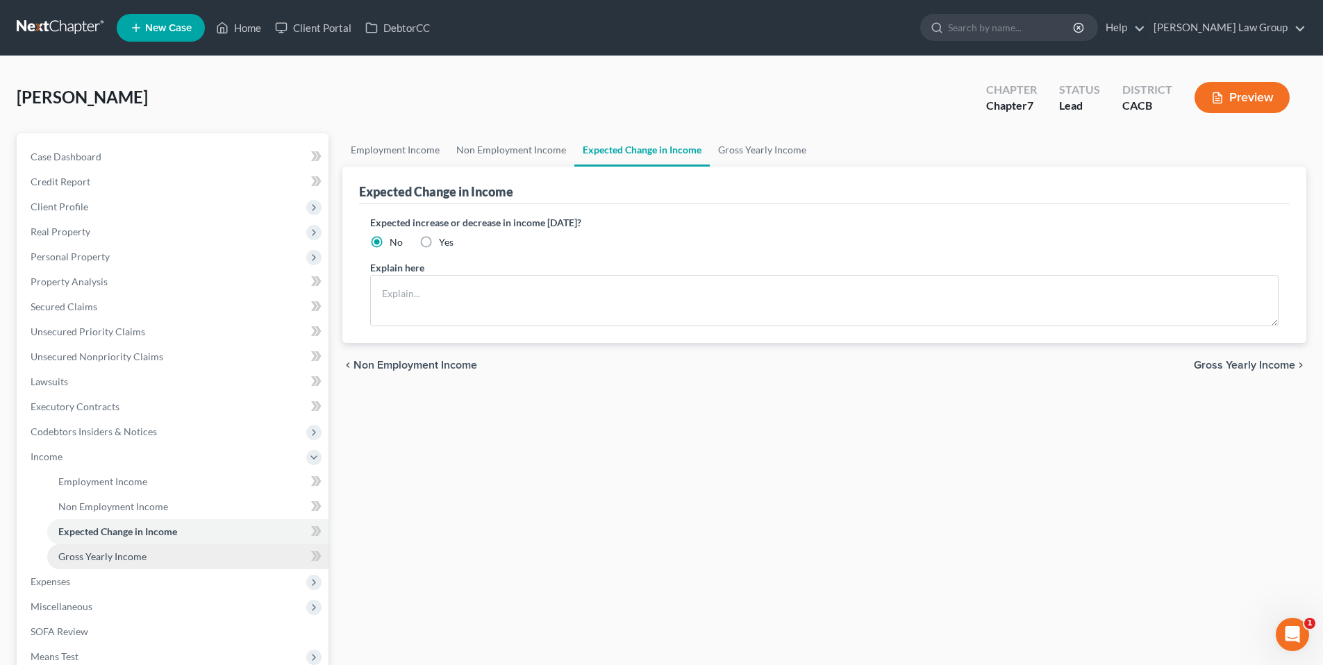
click at [125, 560] on span "Gross Yearly Income" at bounding box center [102, 557] width 88 height 12
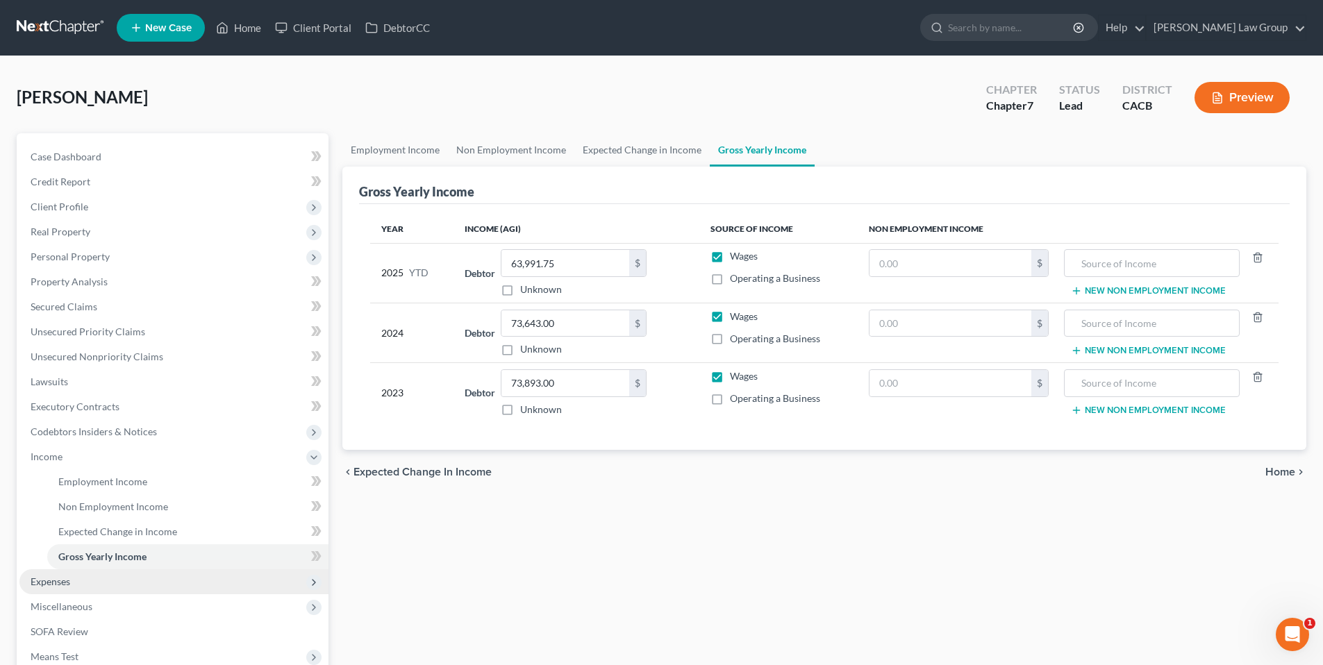
click at [69, 585] on span "Expenses" at bounding box center [51, 582] width 40 height 12
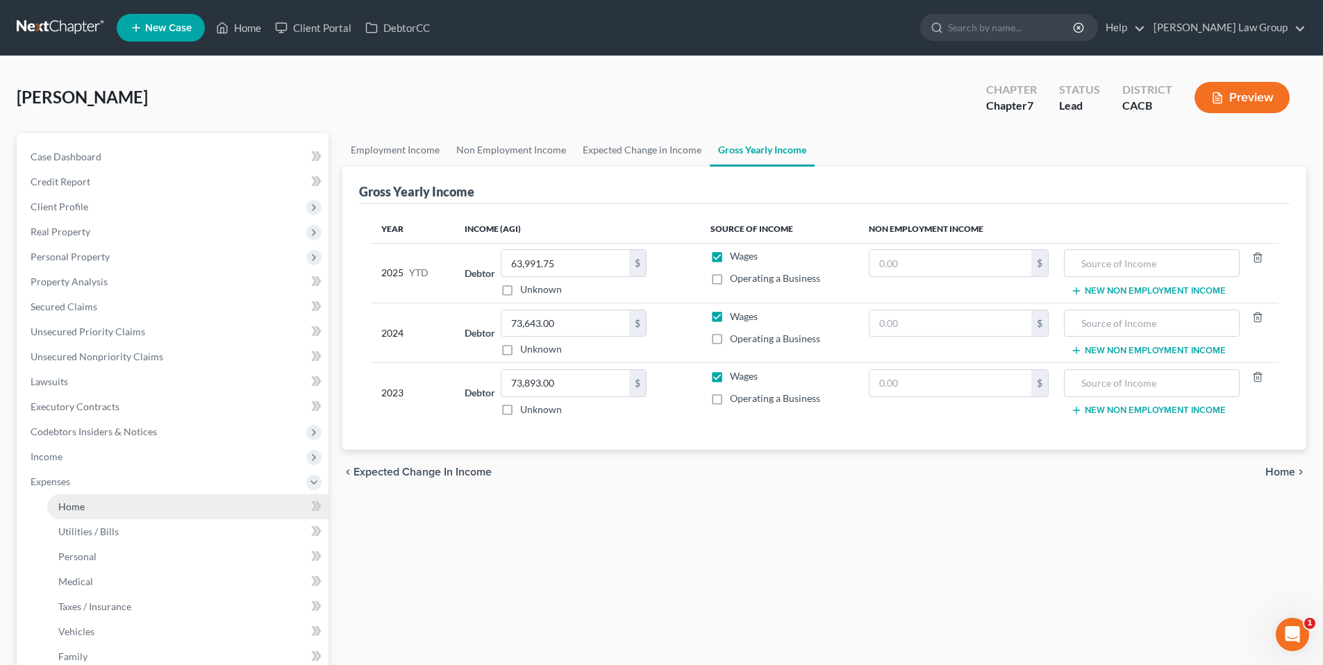
click at [90, 504] on link "Home" at bounding box center [187, 506] width 281 height 25
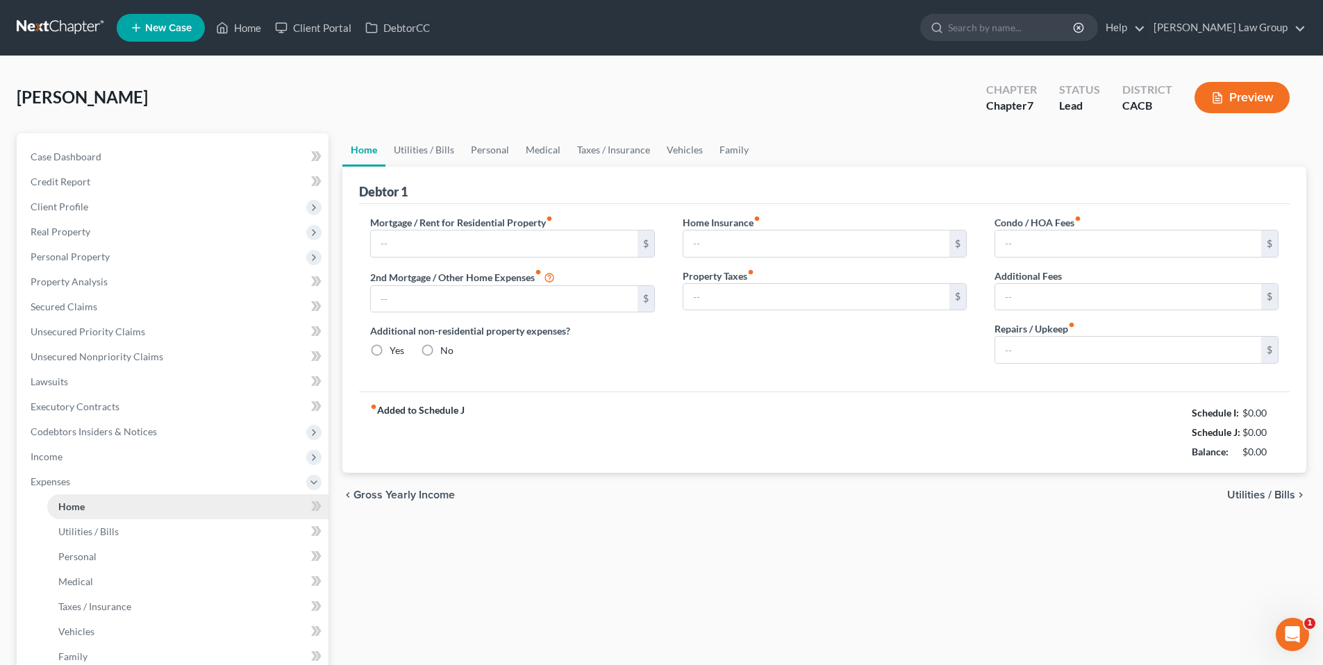
type input "1,500.00"
type input "0.00"
radio input "true"
type input "0.00"
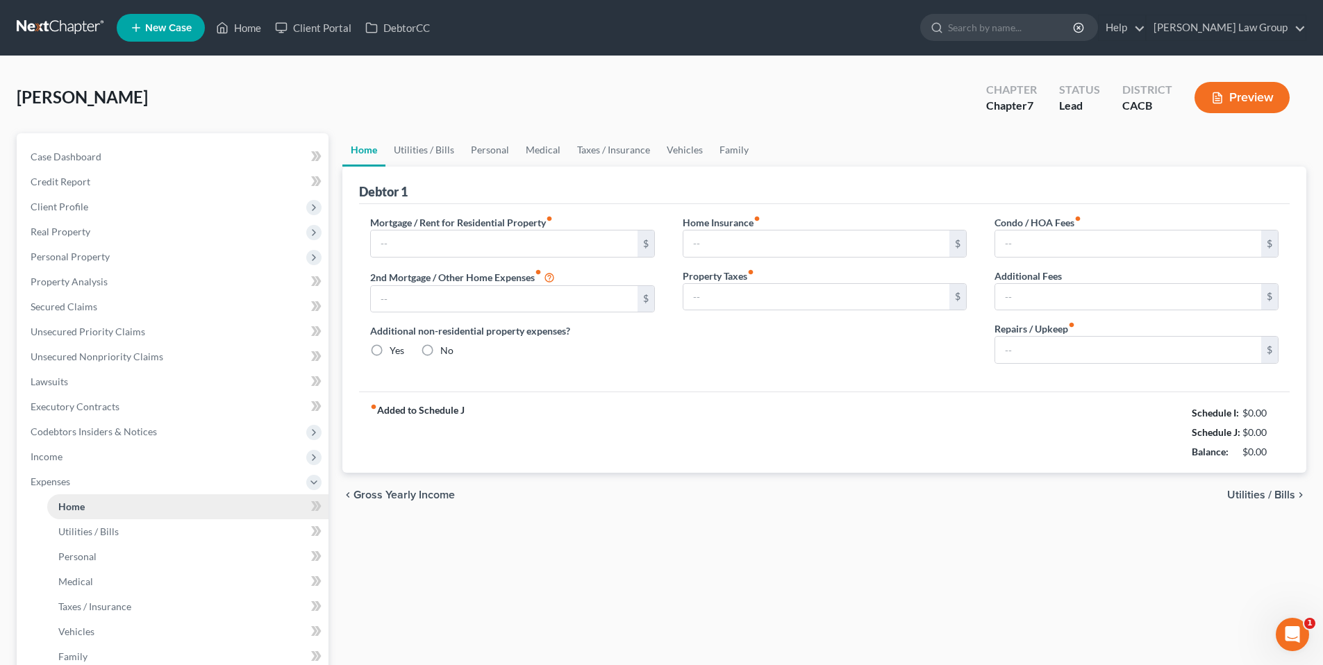
type input "0.00"
type input "80.00"
click at [106, 532] on span "Utilities / Bills" at bounding box center [88, 532] width 60 height 12
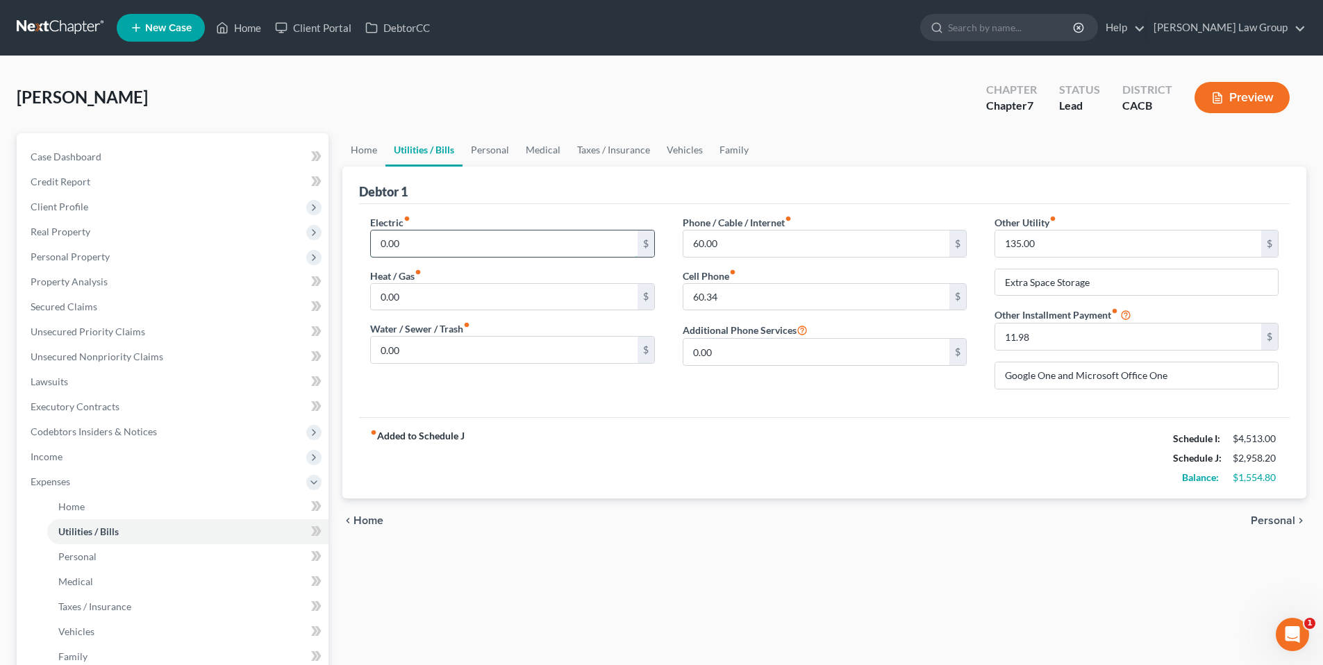
click at [422, 244] on input "0.00" at bounding box center [504, 244] width 266 height 26
click at [90, 561] on span "Personal" at bounding box center [77, 557] width 38 height 12
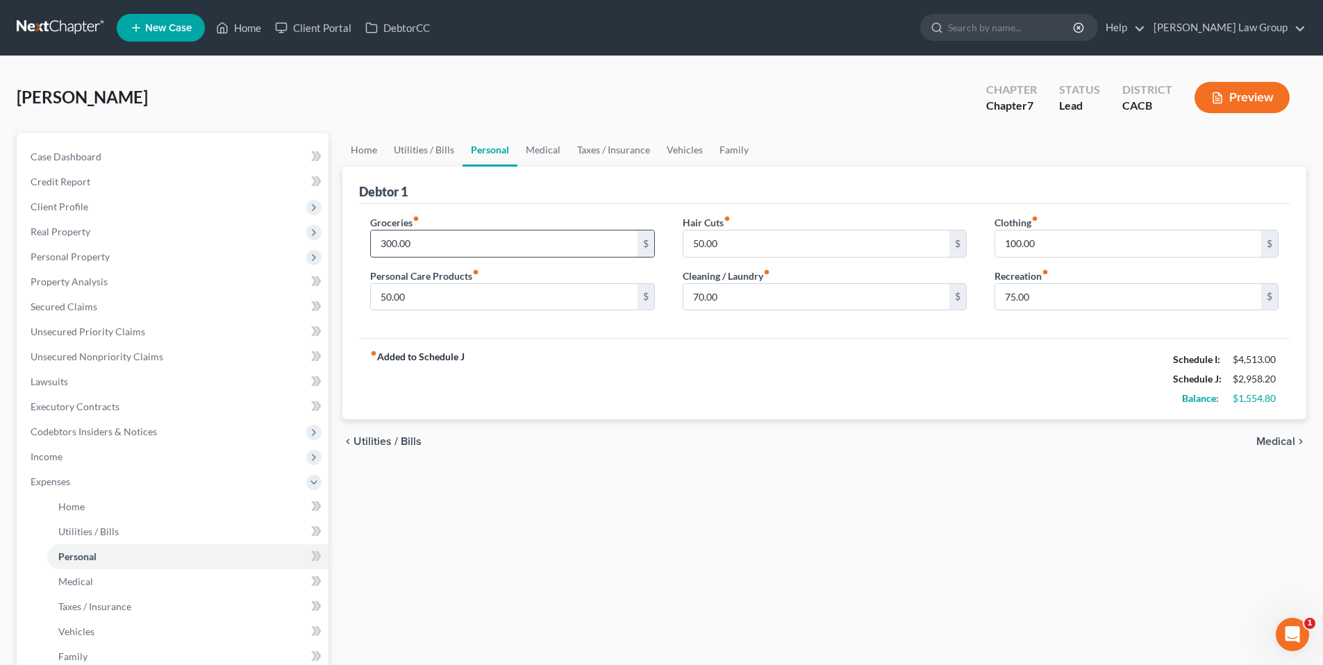
click at [407, 245] on input "300.00" at bounding box center [504, 244] width 266 height 26
type input "500.00"
click at [110, 500] on link "Home" at bounding box center [187, 506] width 281 height 25
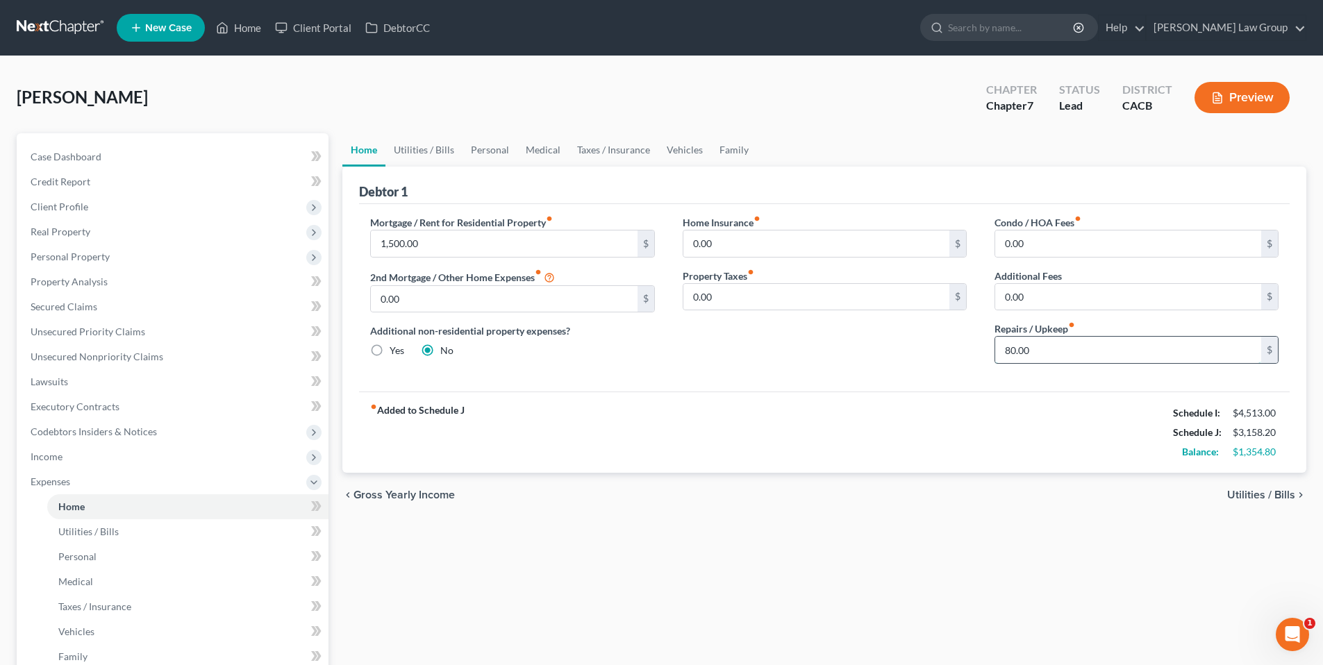
click at [1055, 342] on input "80.00" at bounding box center [1128, 350] width 266 height 26
click at [106, 533] on span "Utilities / Bills" at bounding box center [88, 532] width 60 height 12
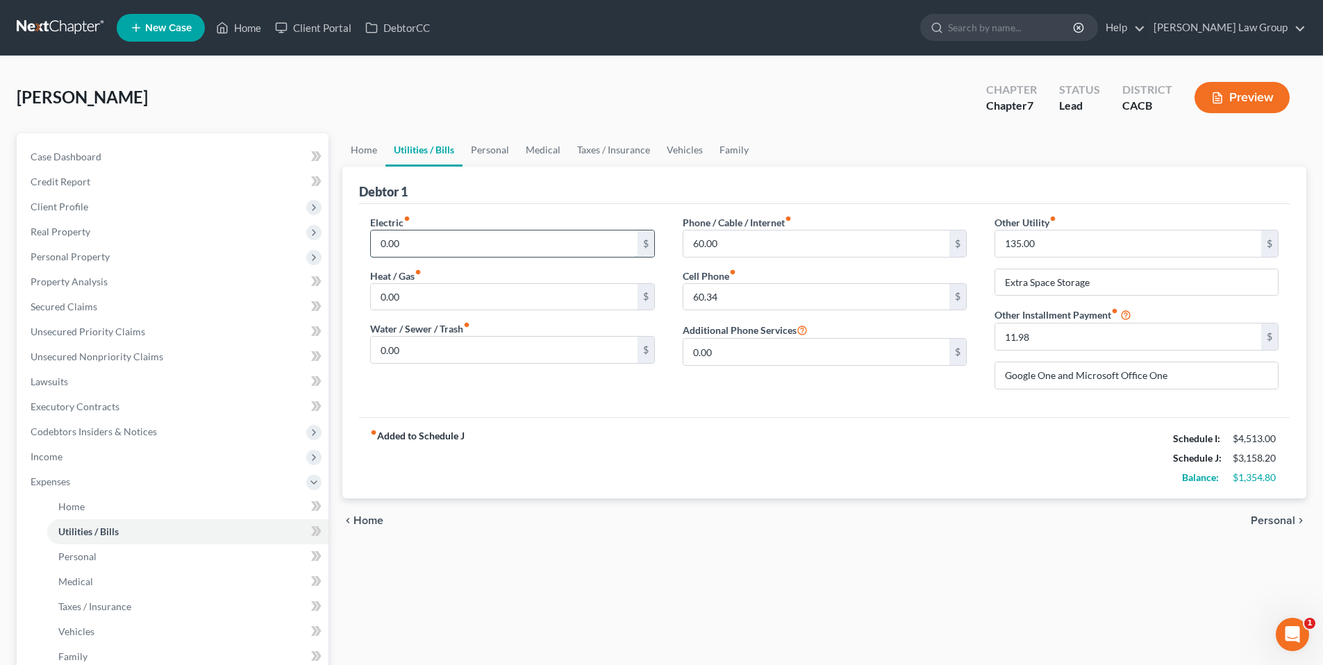
click at [452, 249] on input "0.00" at bounding box center [504, 244] width 266 height 26
type input "150.00"
click at [412, 285] on input "0.00" at bounding box center [504, 297] width 266 height 26
type input "75.00"
click at [416, 349] on input "0.00" at bounding box center [504, 350] width 266 height 26
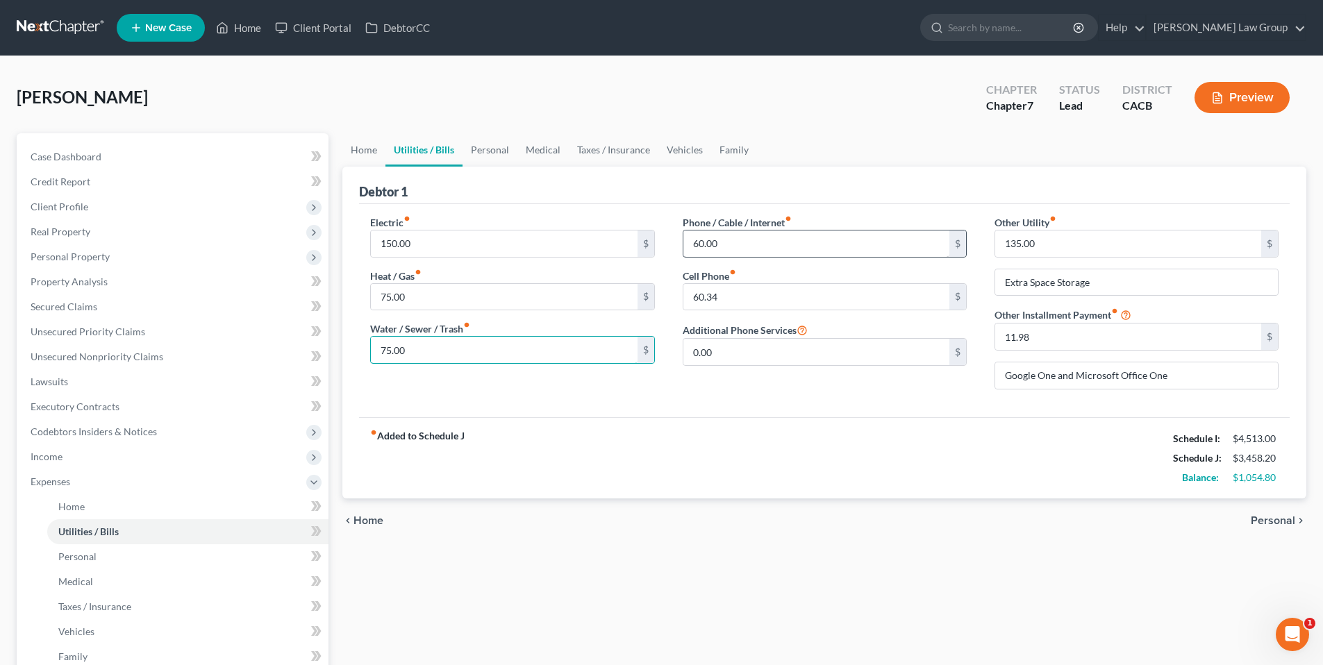
type input "75.00"
click at [760, 246] on input "60.00" at bounding box center [816, 244] width 266 height 26
type input "200.00"
click at [746, 301] on input "60.34" at bounding box center [816, 297] width 266 height 26
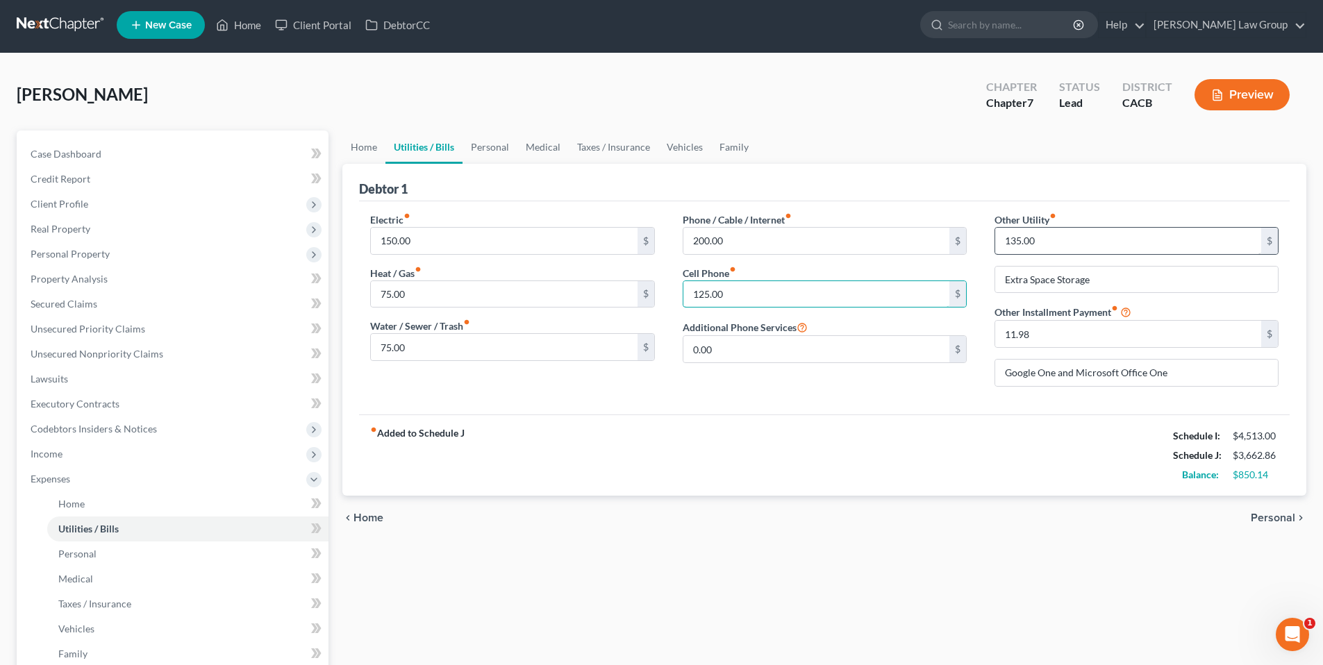
type input "125.00"
click at [1057, 240] on input "135.00" at bounding box center [1128, 241] width 266 height 26
click at [110, 545] on link "Personal" at bounding box center [187, 554] width 281 height 25
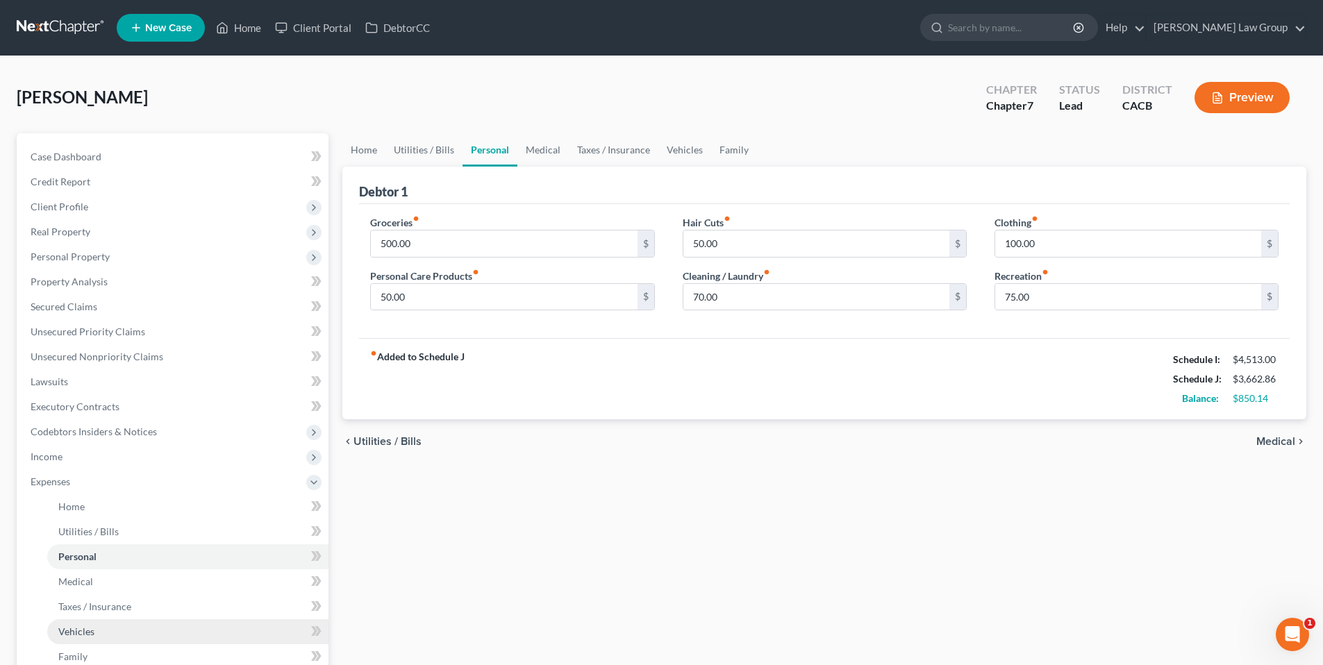
click at [109, 639] on link "Vehicles" at bounding box center [187, 631] width 281 height 25
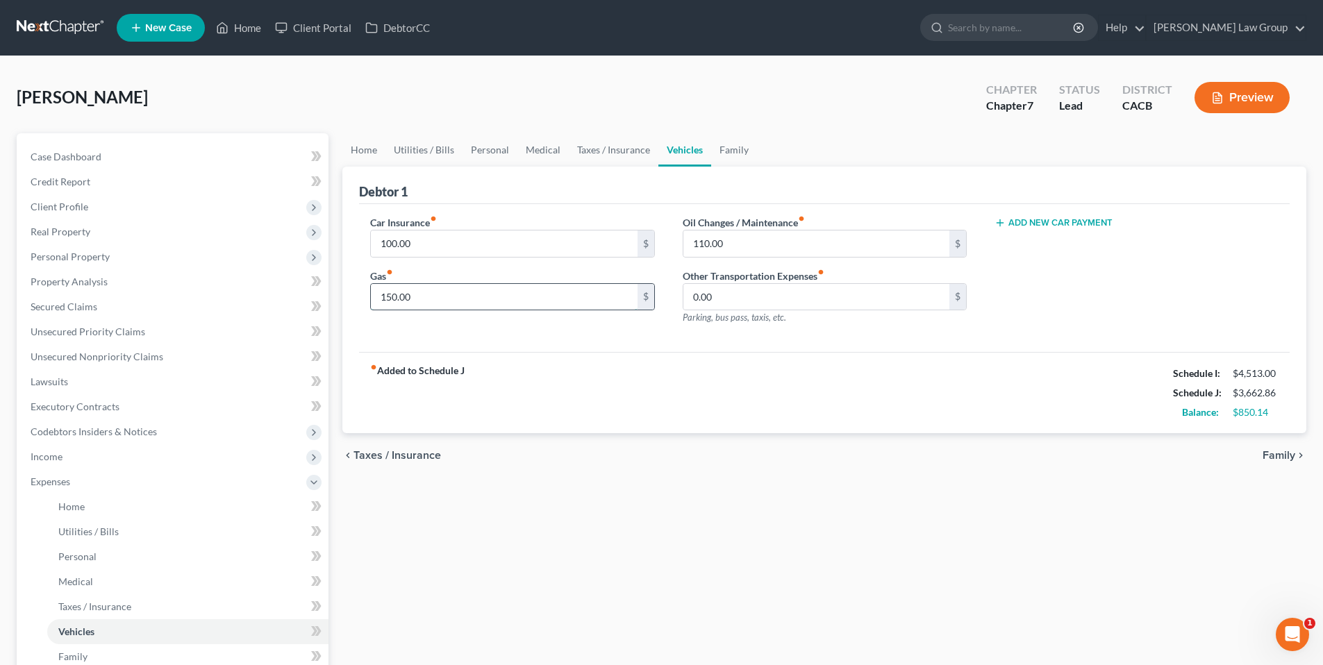
click at [410, 296] on input "150.00" at bounding box center [504, 297] width 266 height 26
type input "250.00"
click at [427, 246] on input "100.00" at bounding box center [504, 244] width 266 height 26
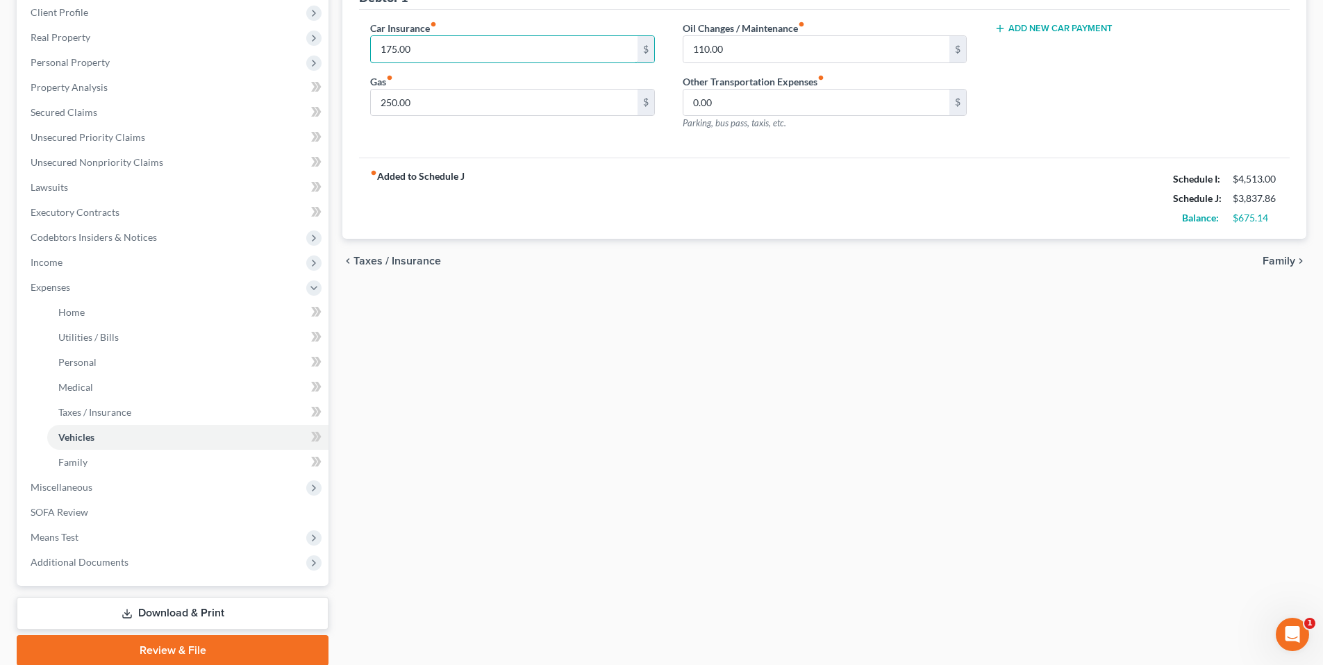
scroll to position [193, 0]
type input "175.00"
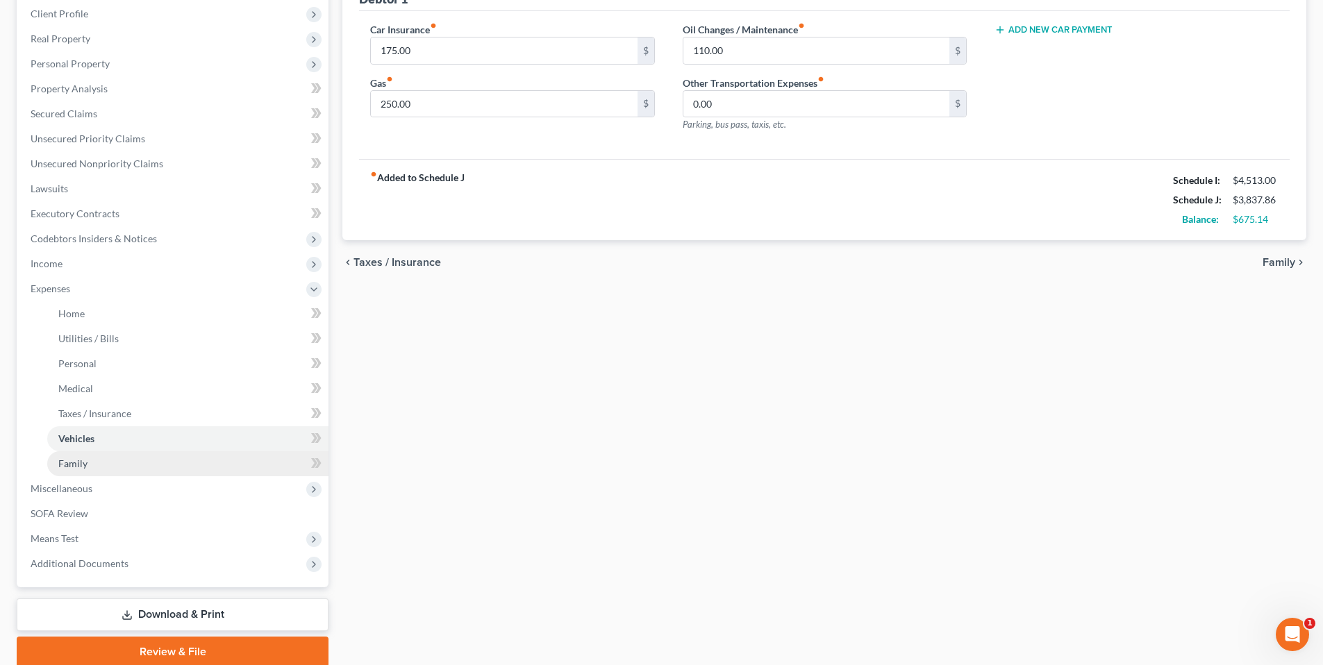
click at [90, 460] on link "Family" at bounding box center [187, 463] width 281 height 25
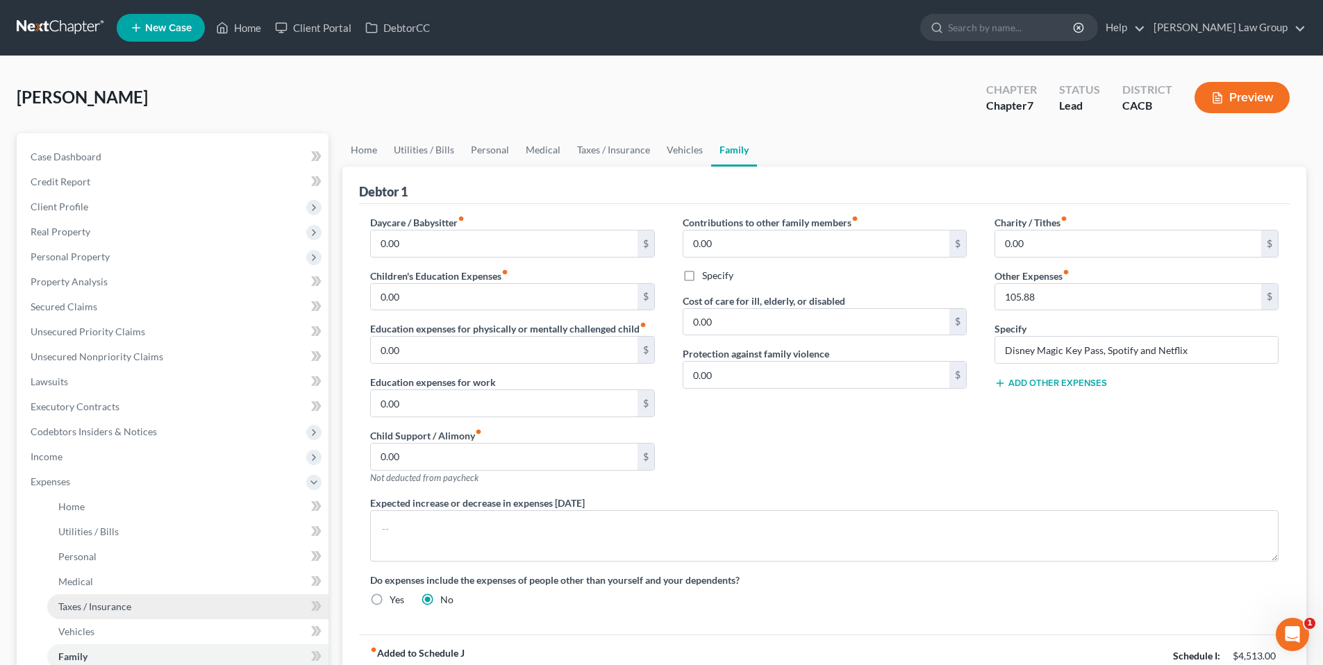
click at [124, 604] on span "Taxes / Insurance" at bounding box center [94, 607] width 73 height 12
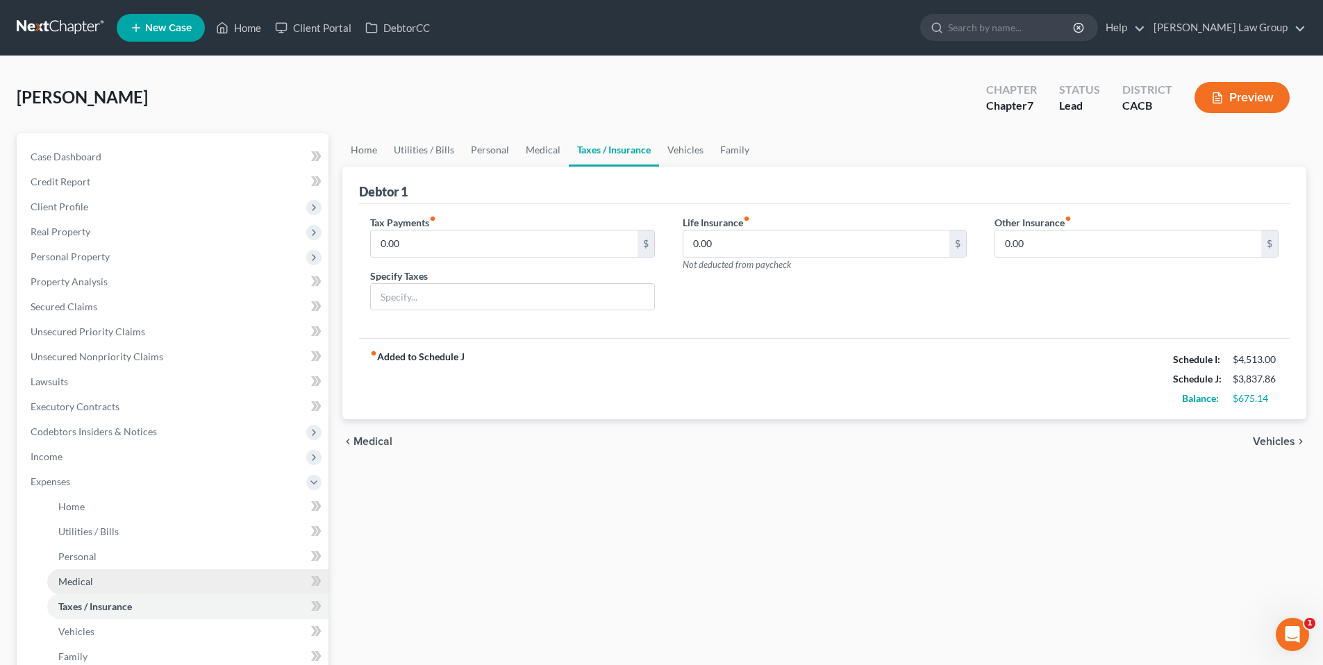
click at [107, 581] on link "Medical" at bounding box center [187, 581] width 281 height 25
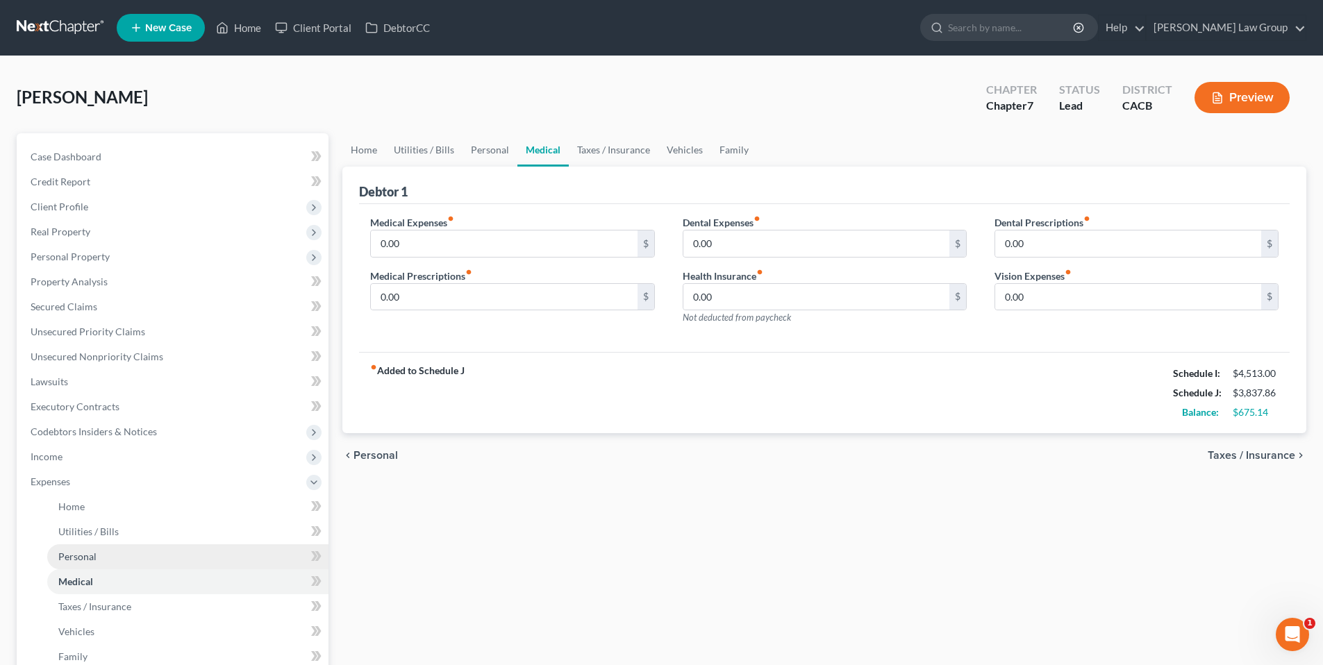
click at [115, 553] on link "Personal" at bounding box center [187, 556] width 281 height 25
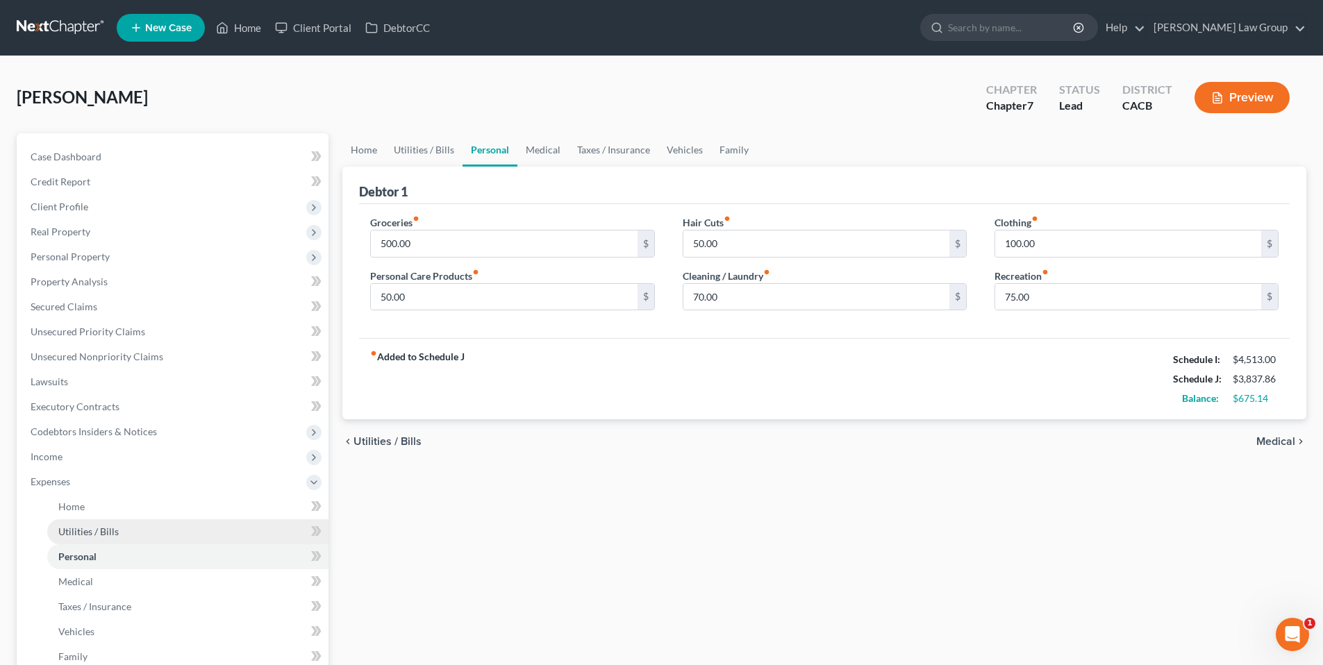
click at [120, 535] on link "Utilities / Bills" at bounding box center [187, 531] width 281 height 25
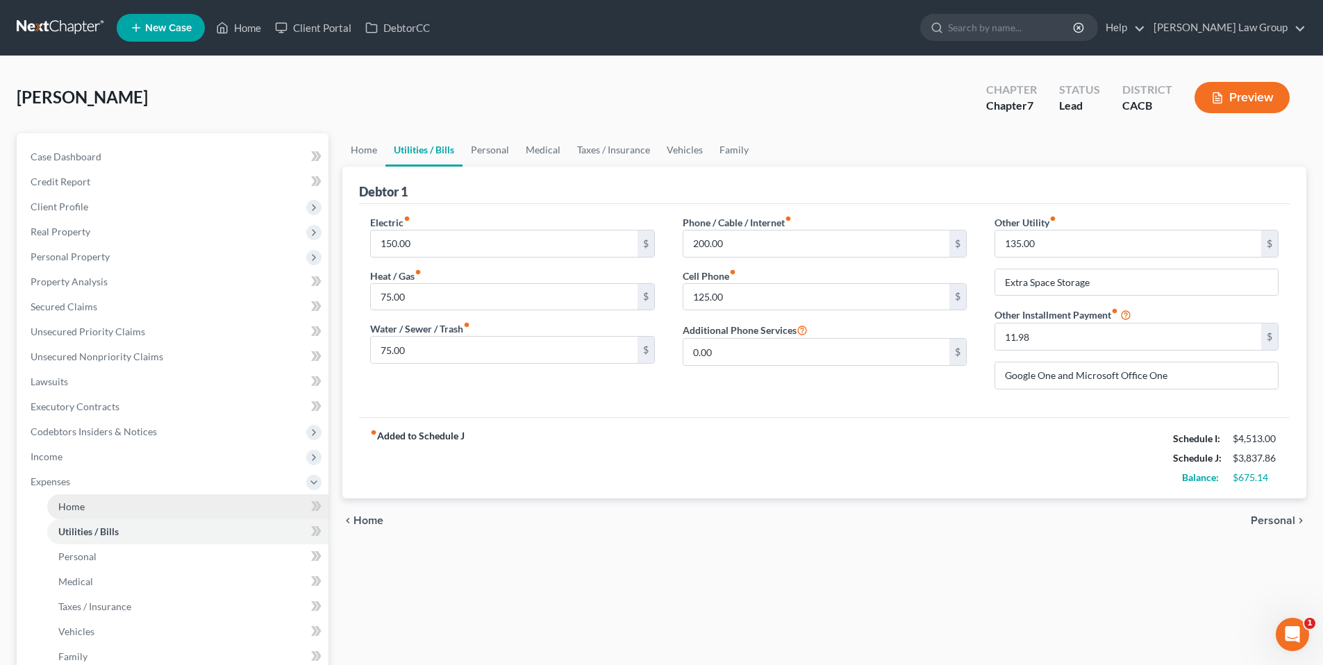
click at [62, 507] on span "Home" at bounding box center [71, 507] width 26 height 12
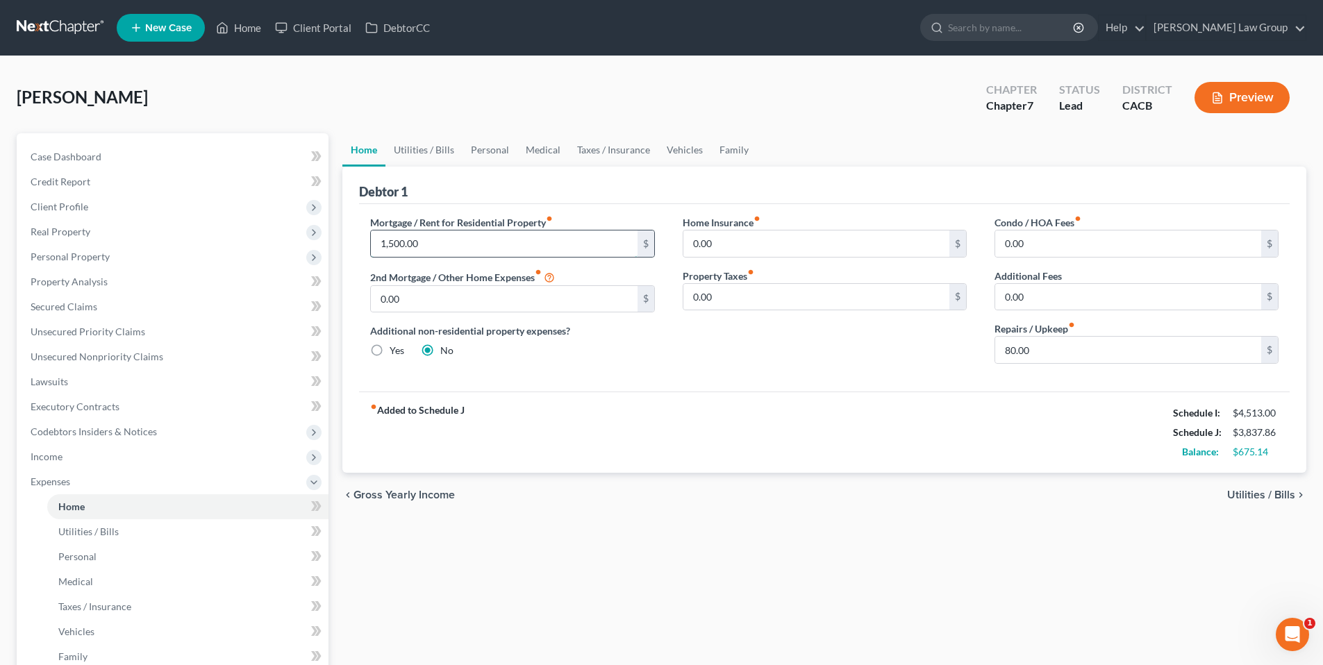
click at [428, 243] on input "1,500.00" at bounding box center [504, 244] width 266 height 26
type input "1,950.00"
click at [106, 534] on span "Utilities / Bills" at bounding box center [88, 532] width 60 height 12
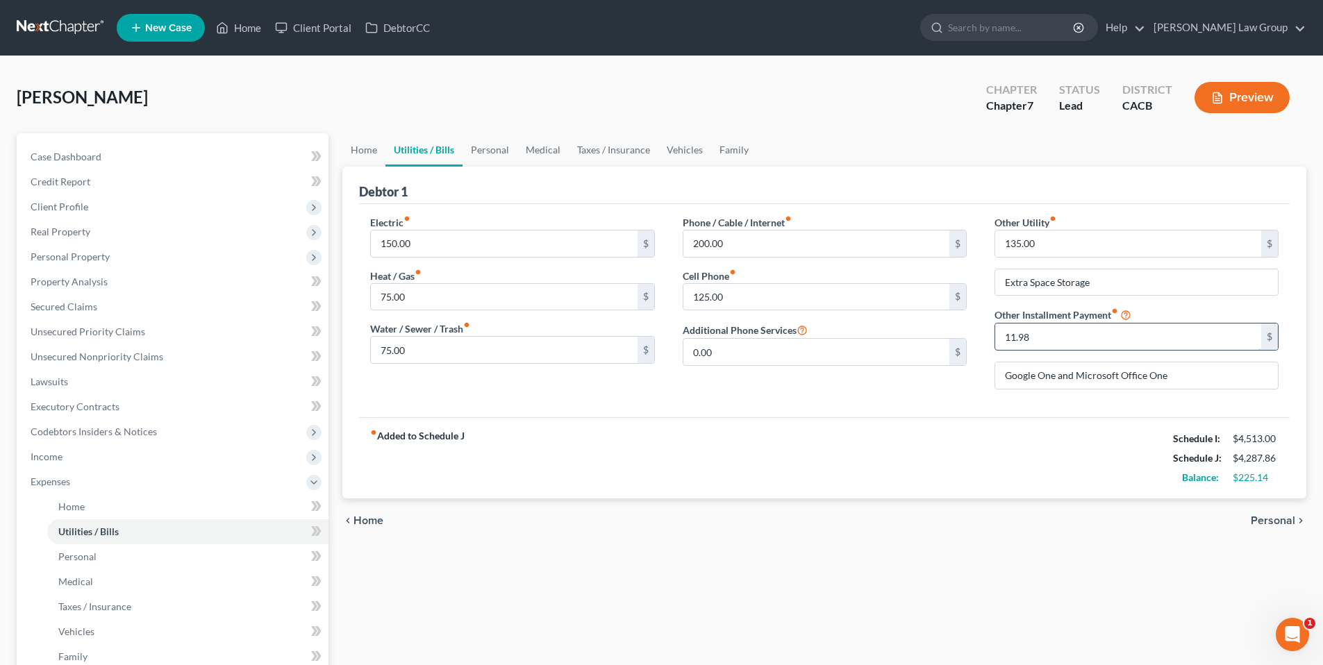
click at [1011, 344] on input "11.98" at bounding box center [1128, 337] width 266 height 26
type input "1"
type input "111.98"
click at [1051, 244] on input "135.00" at bounding box center [1128, 244] width 266 height 26
type input "195.00"
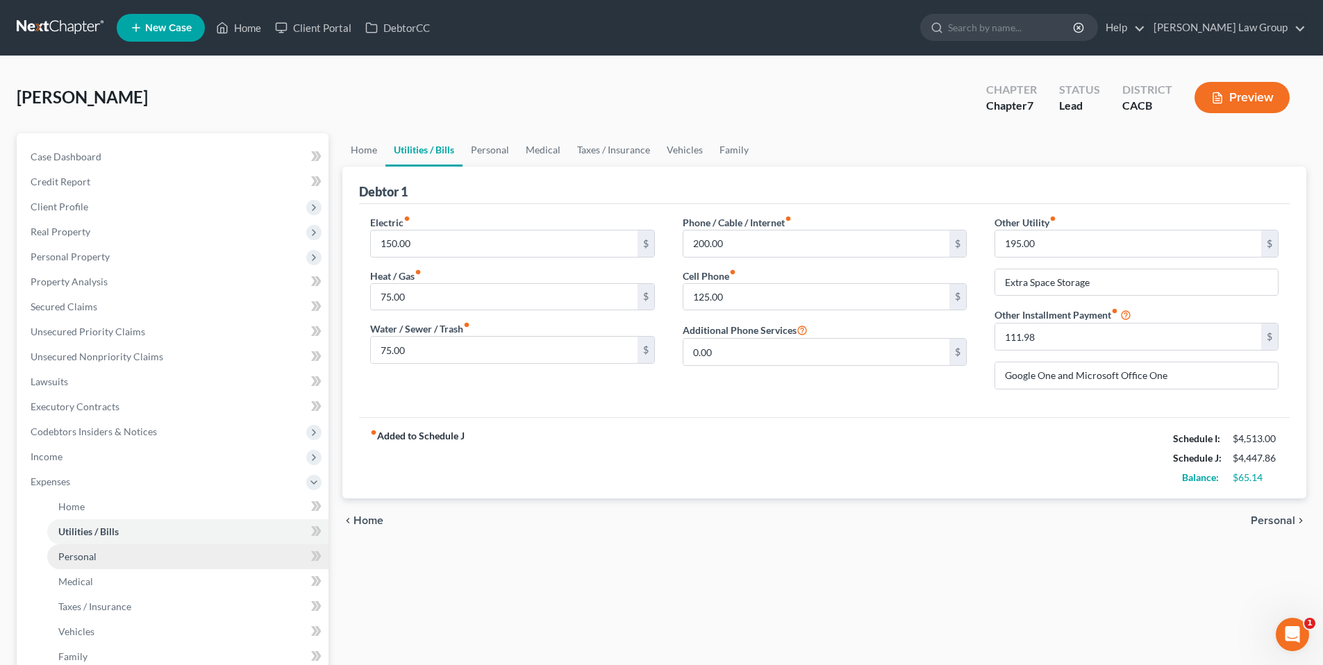
click at [131, 558] on link "Personal" at bounding box center [187, 556] width 281 height 25
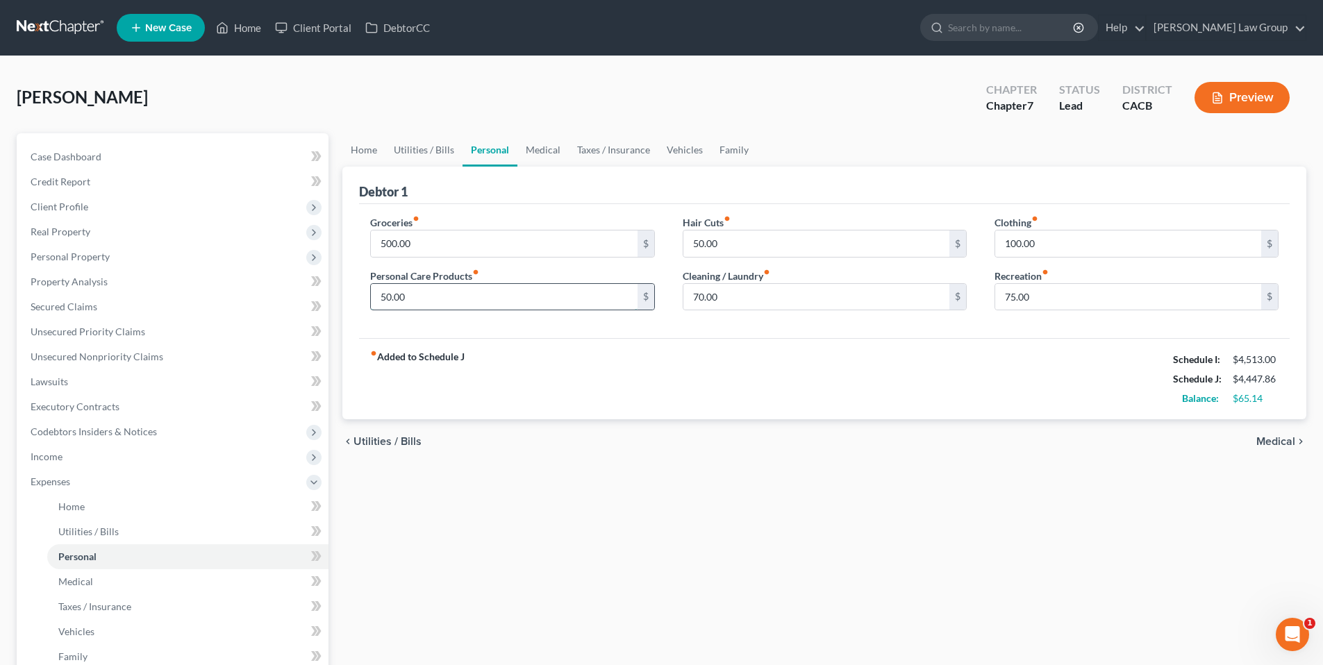
drag, startPoint x: 399, startPoint y: 291, endPoint x: 417, endPoint y: 287, distance: 18.5
click at [401, 290] on input "50.00" at bounding box center [504, 297] width 266 height 26
click at [471, 295] on input "50.00" at bounding box center [504, 297] width 266 height 26
click at [471, 292] on input "50.00" at bounding box center [504, 297] width 266 height 26
type input "5"
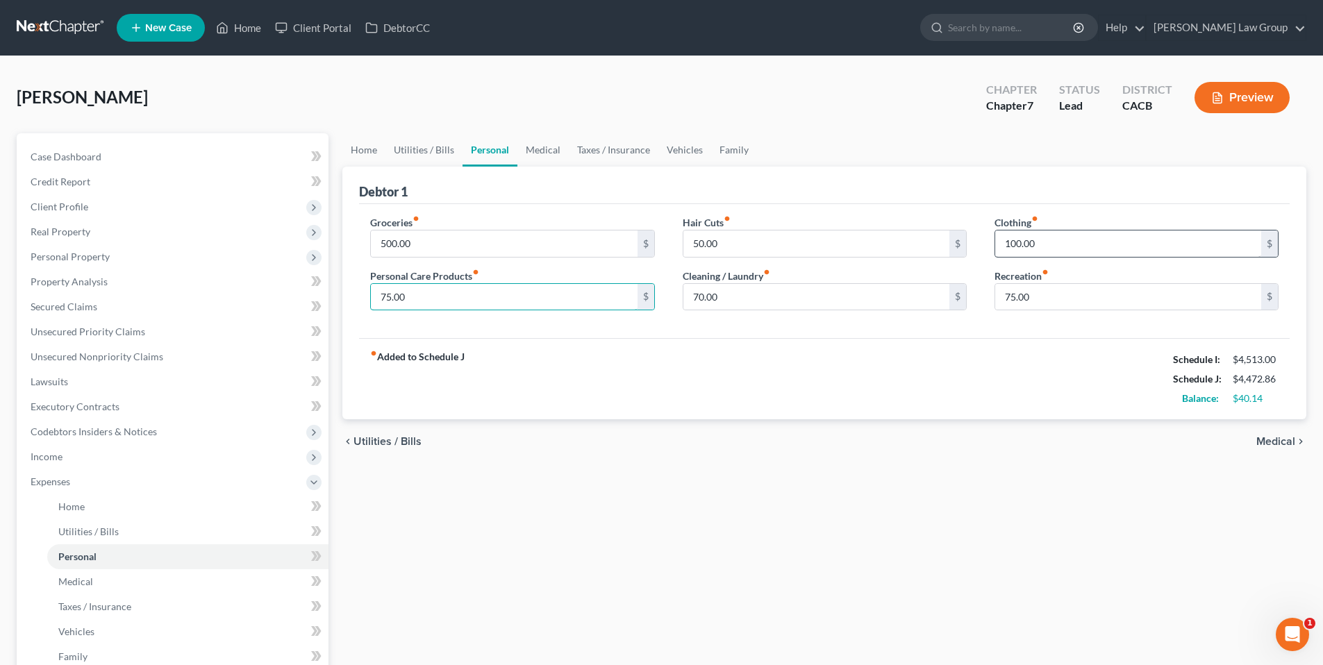
type input "75.00"
click at [1042, 237] on input "100.00" at bounding box center [1128, 244] width 266 height 26
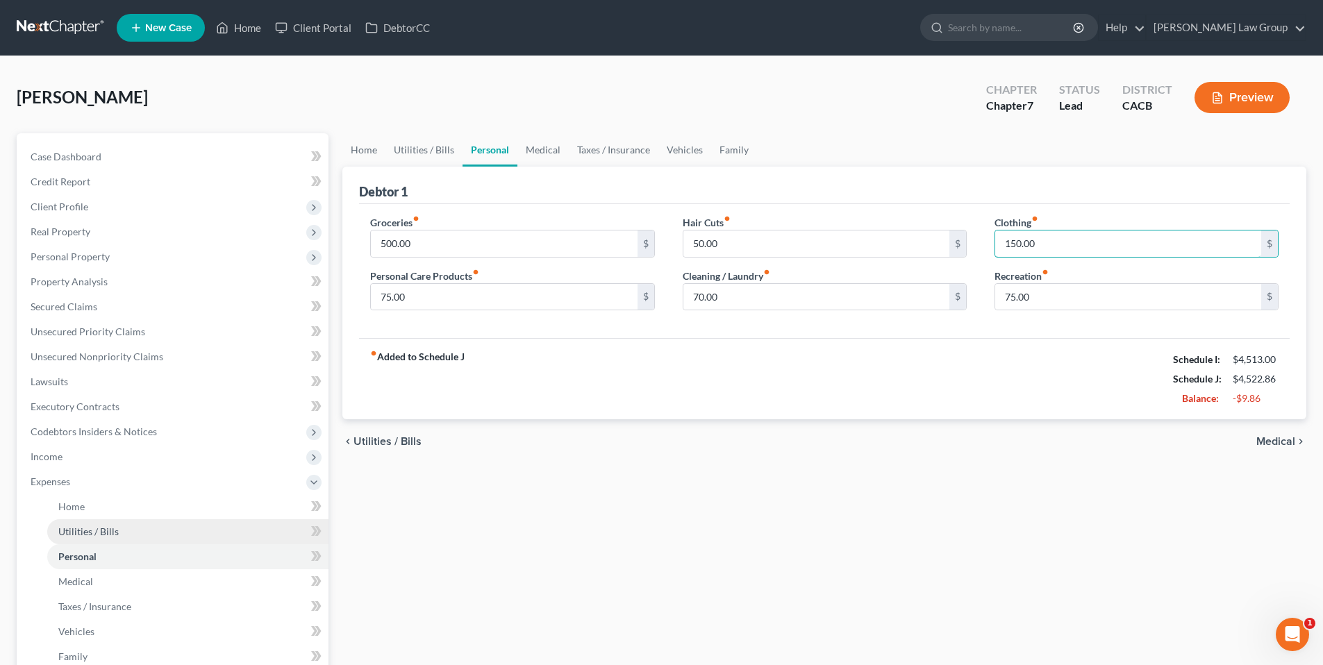
type input "150.00"
click at [114, 530] on span "Utilities / Bills" at bounding box center [88, 532] width 60 height 12
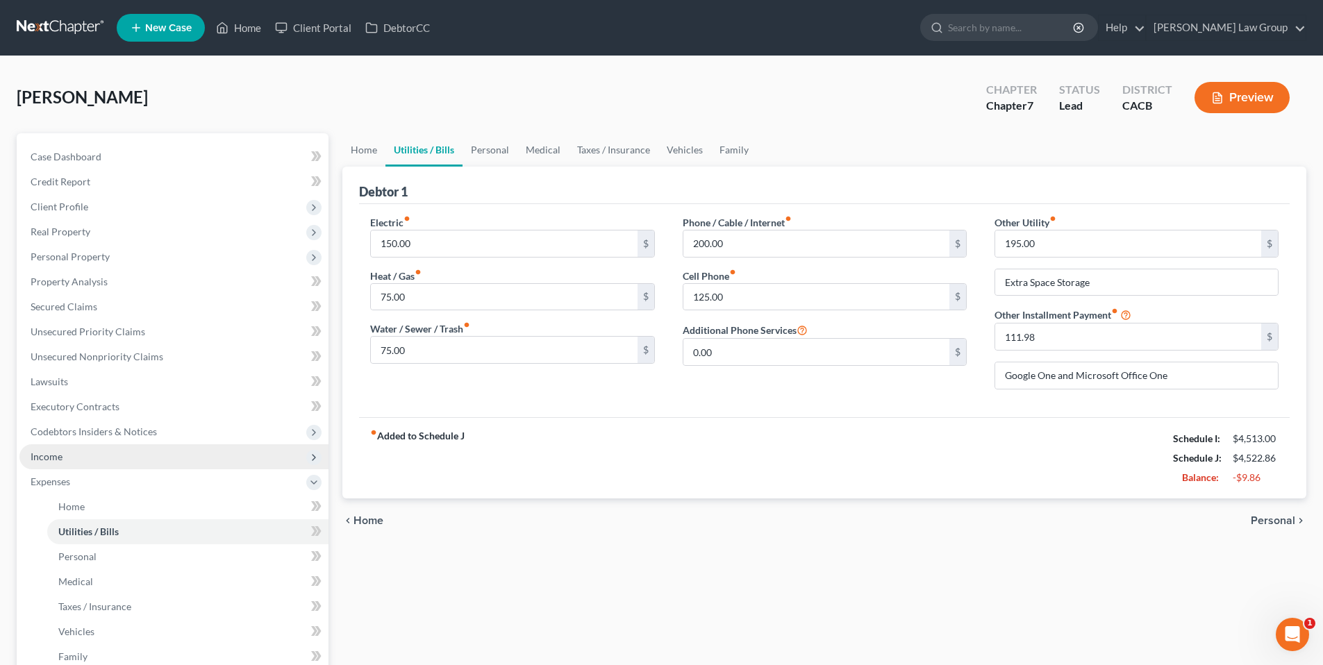
click at [56, 458] on span "Income" at bounding box center [47, 457] width 32 height 12
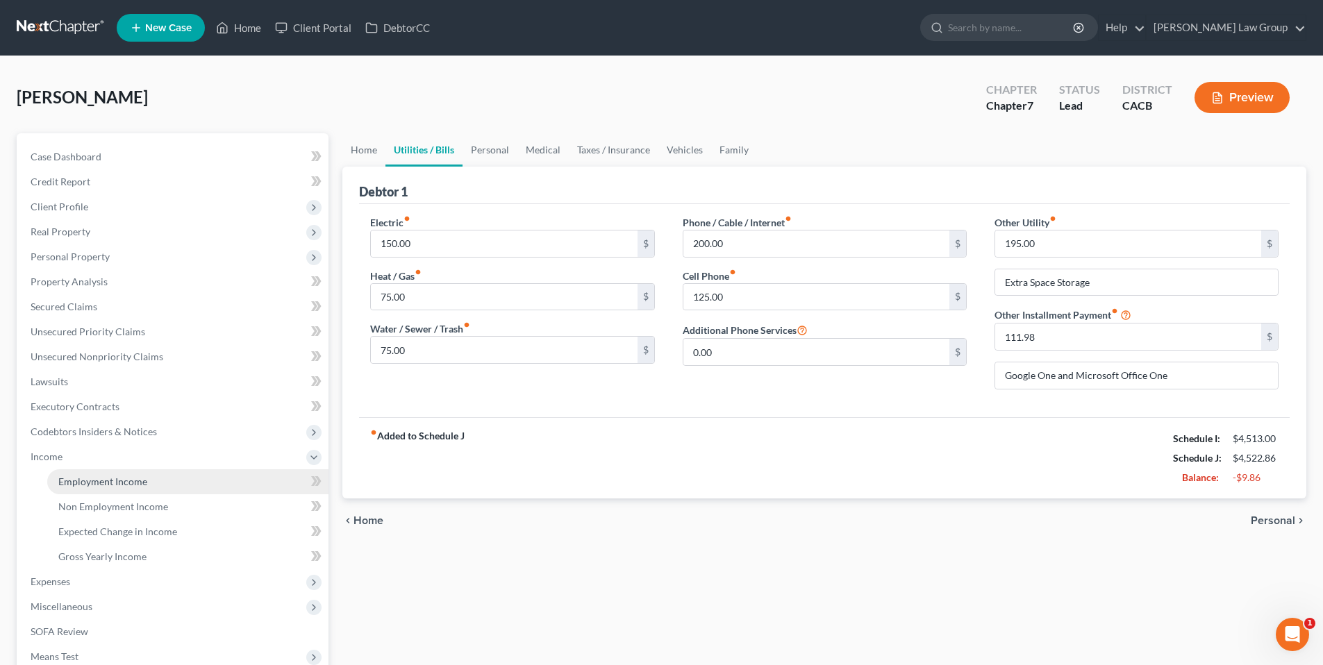
click at [144, 480] on span "Employment Income" at bounding box center [102, 482] width 89 height 12
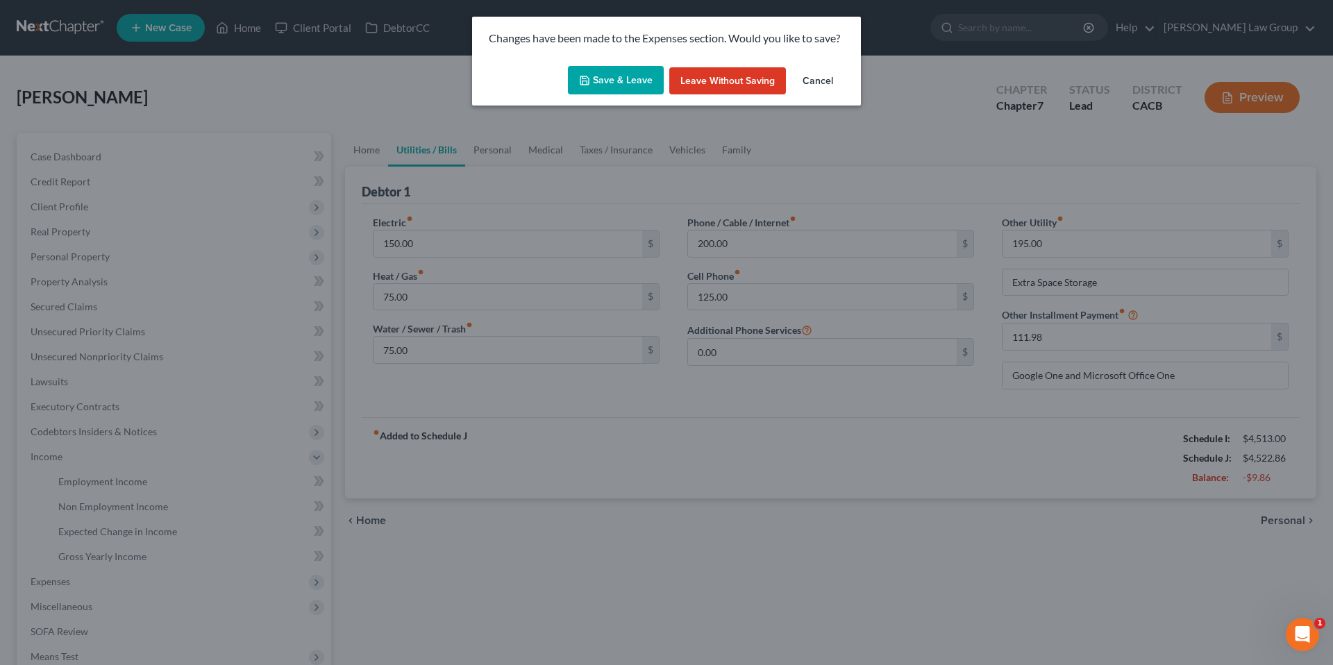
click at [625, 78] on button "Save & Leave" at bounding box center [616, 80] width 96 height 29
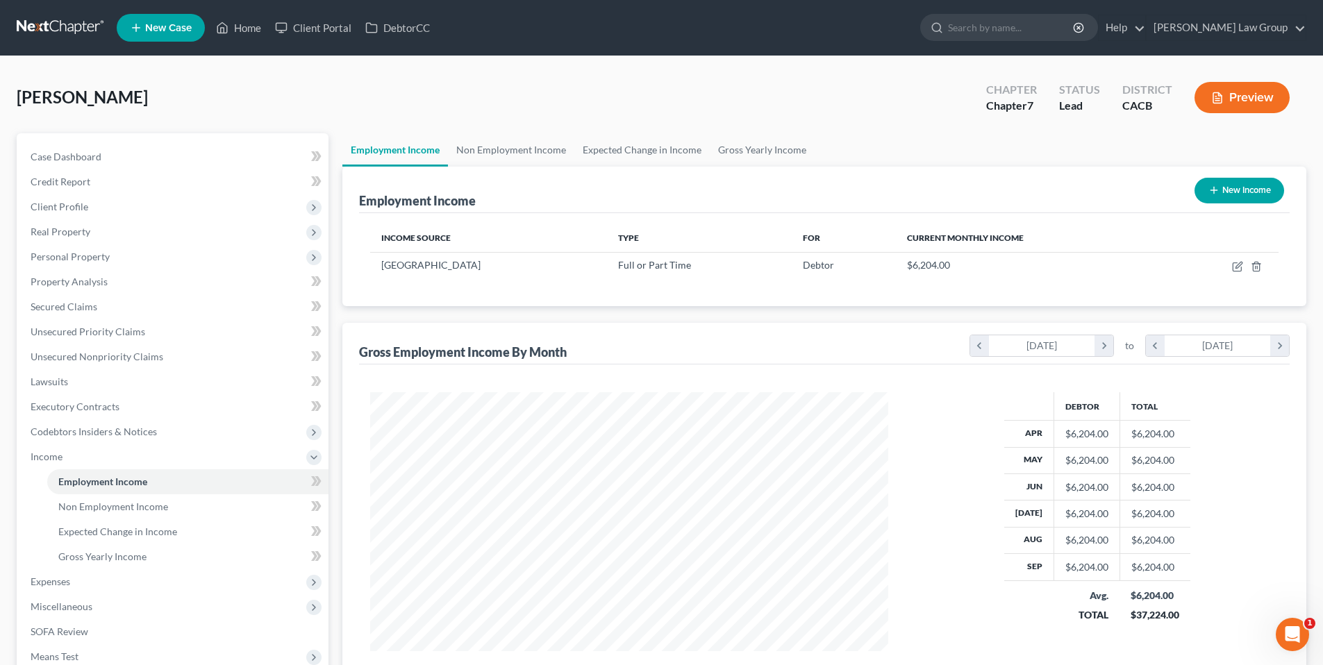
scroll to position [259, 546]
click at [1252, 23] on link "[PERSON_NAME] Law Group" at bounding box center [1225, 27] width 159 height 25
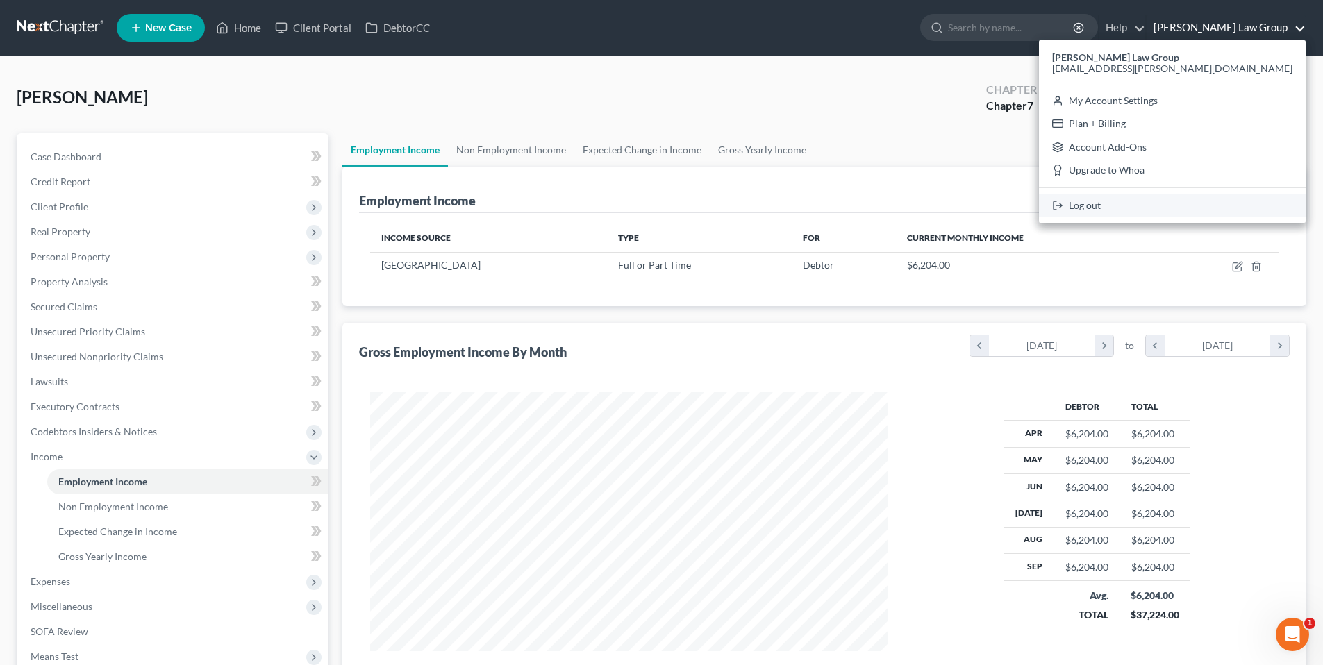
click at [1180, 210] on link "Log out" at bounding box center [1172, 206] width 267 height 24
